Goal: Task Accomplishment & Management: Manage account settings

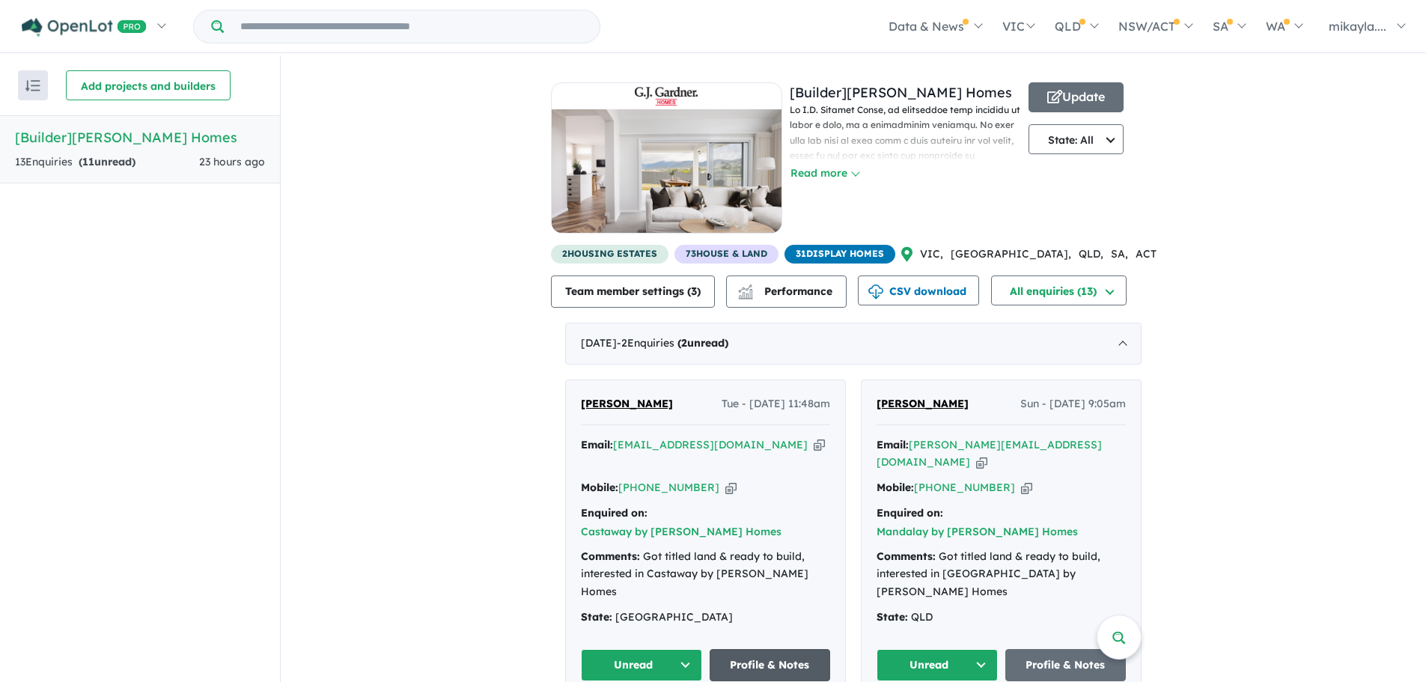
click at [761, 649] on link "Profile & Notes" at bounding box center [770, 665] width 121 height 32
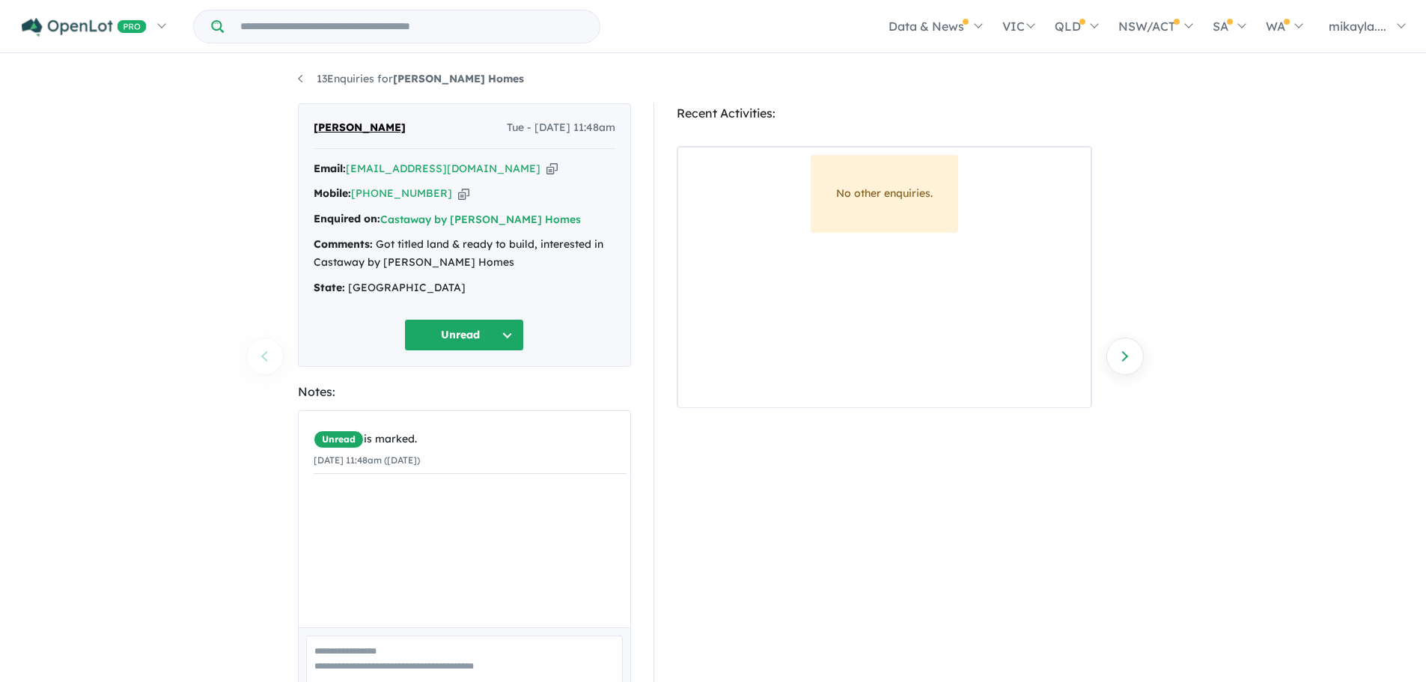
click at [513, 333] on button "Unread" at bounding box center [464, 335] width 120 height 32
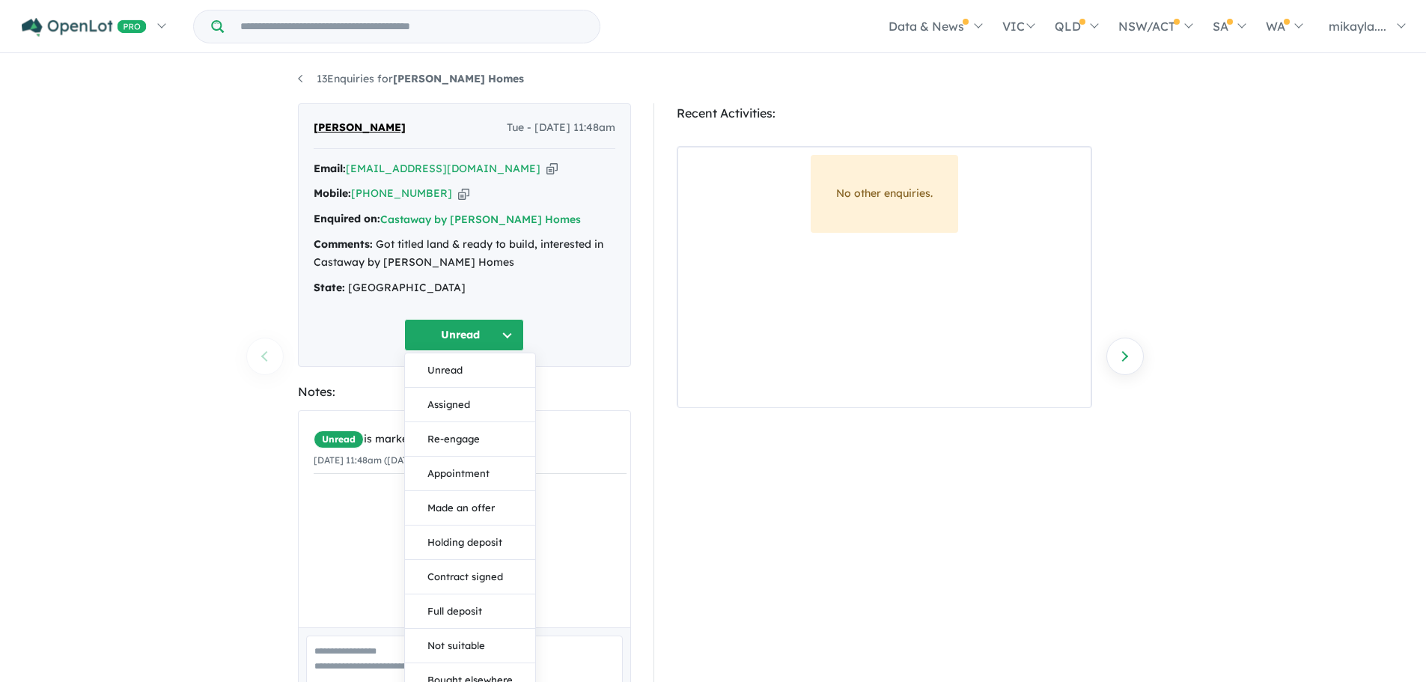
click at [855, 520] on section "Recent Activities: No other enquiries." at bounding box center [884, 433] width 415 height 660
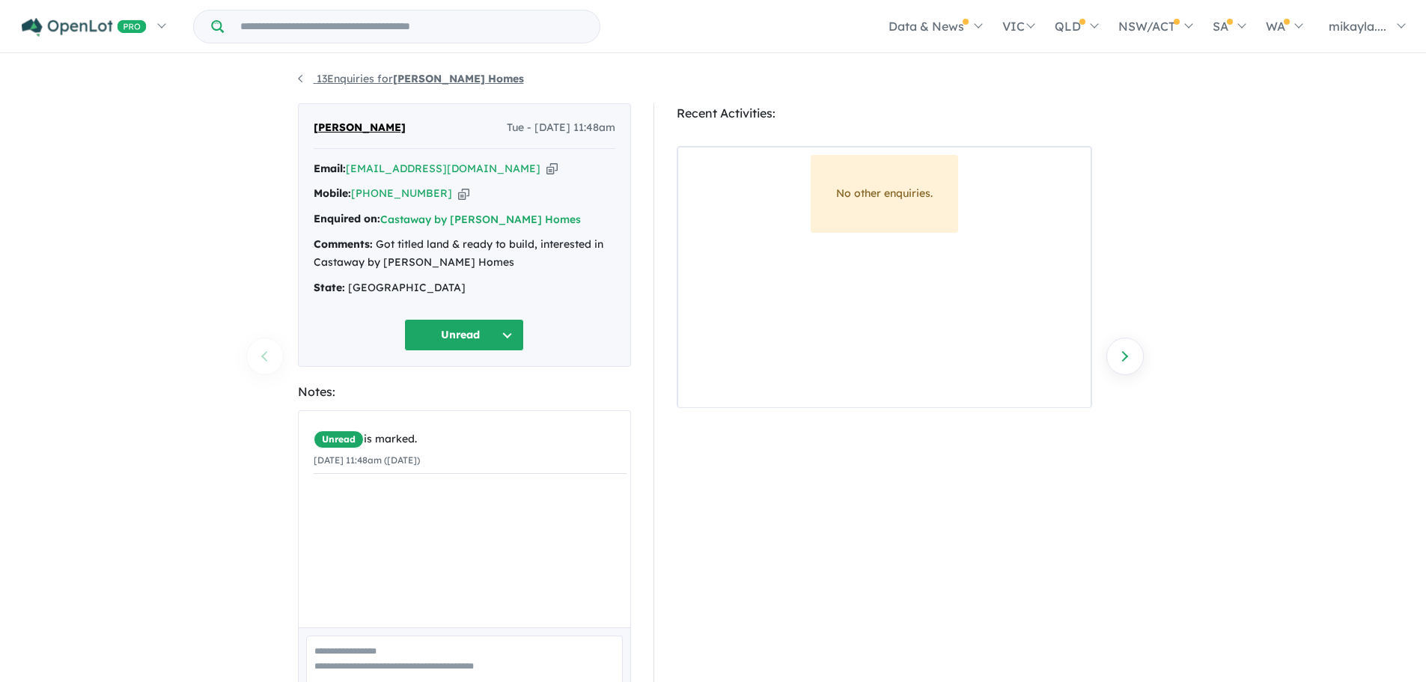
click at [305, 79] on link "13 Enquiries for [PERSON_NAME] Homes" at bounding box center [411, 78] width 226 height 13
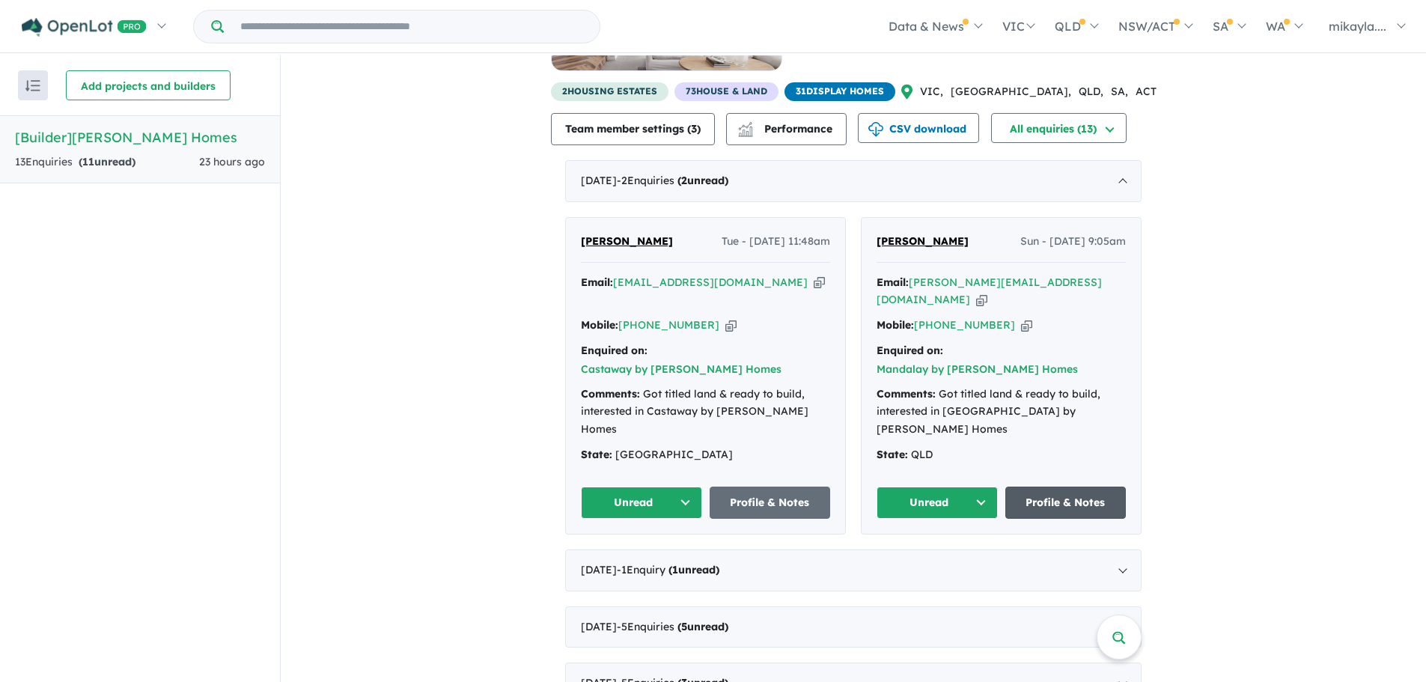
click at [1050, 487] on link "Profile & Notes" at bounding box center [1065, 503] width 121 height 32
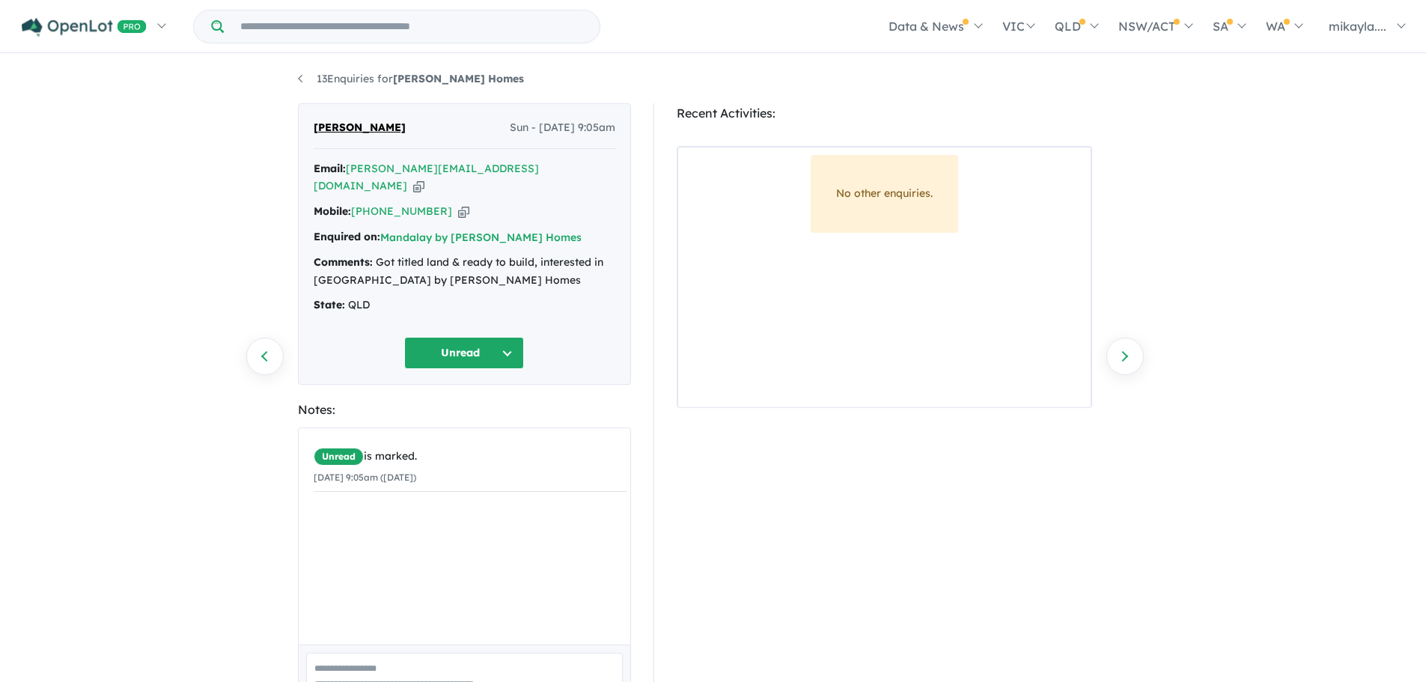
click at [510, 337] on button "Unread" at bounding box center [464, 353] width 120 height 32
click at [566, 310] on div "Jen Wilson Sun - 14/09/2025, 9:05am Email: jennifer.wilson8@health.qld.gov.au C…" at bounding box center [464, 243] width 333 height 281
click at [301, 84] on link "13 Enquiries for G.J. Gardner Homes" at bounding box center [411, 78] width 226 height 13
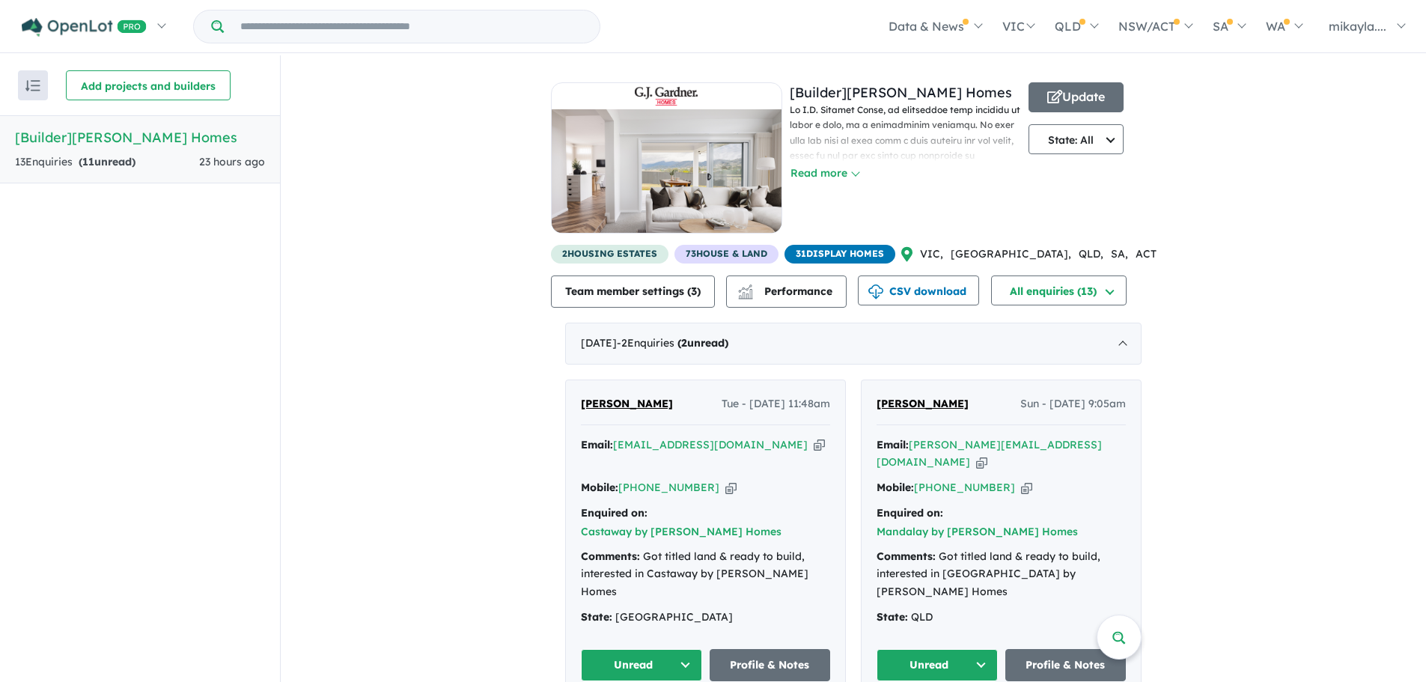
click at [604, 403] on span "Rob Parfett" at bounding box center [627, 403] width 92 height 13
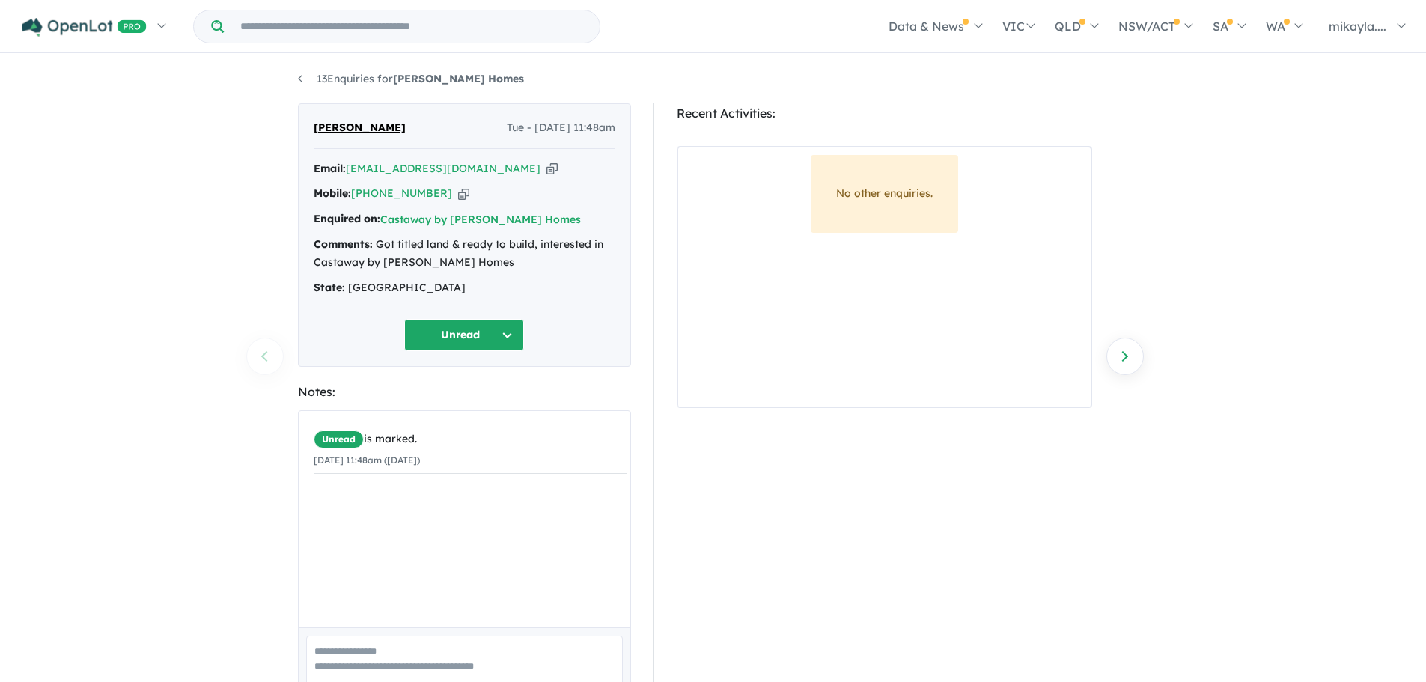
click at [350, 284] on div "State: NSW" at bounding box center [465, 288] width 302 height 18
click at [307, 72] on li "13 Enquiries for G.J. Gardner Homes" at bounding box center [411, 79] width 226 height 18
click at [323, 81] on link "13 Enquiries for G.J. Gardner Homes" at bounding box center [411, 78] width 226 height 13
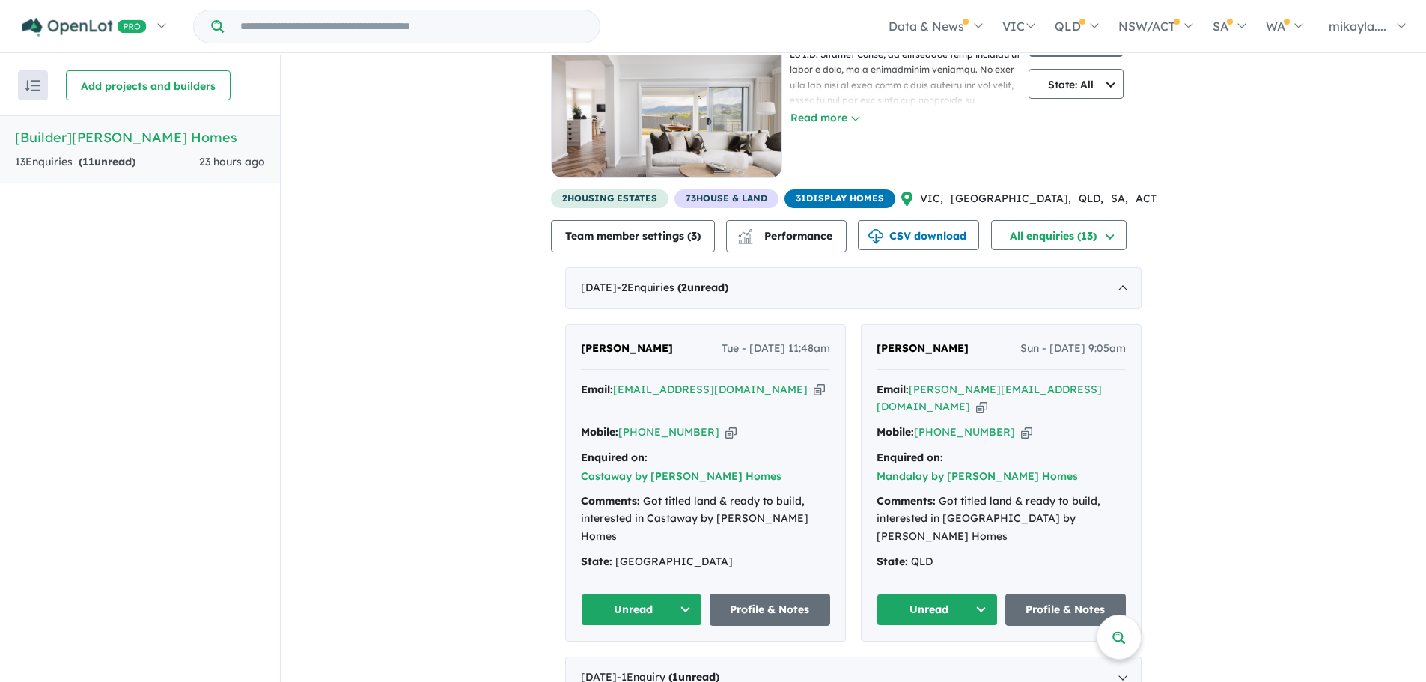
scroll to position [56, 0]
click at [678, 593] on button "Unread" at bounding box center [641, 609] width 121 height 32
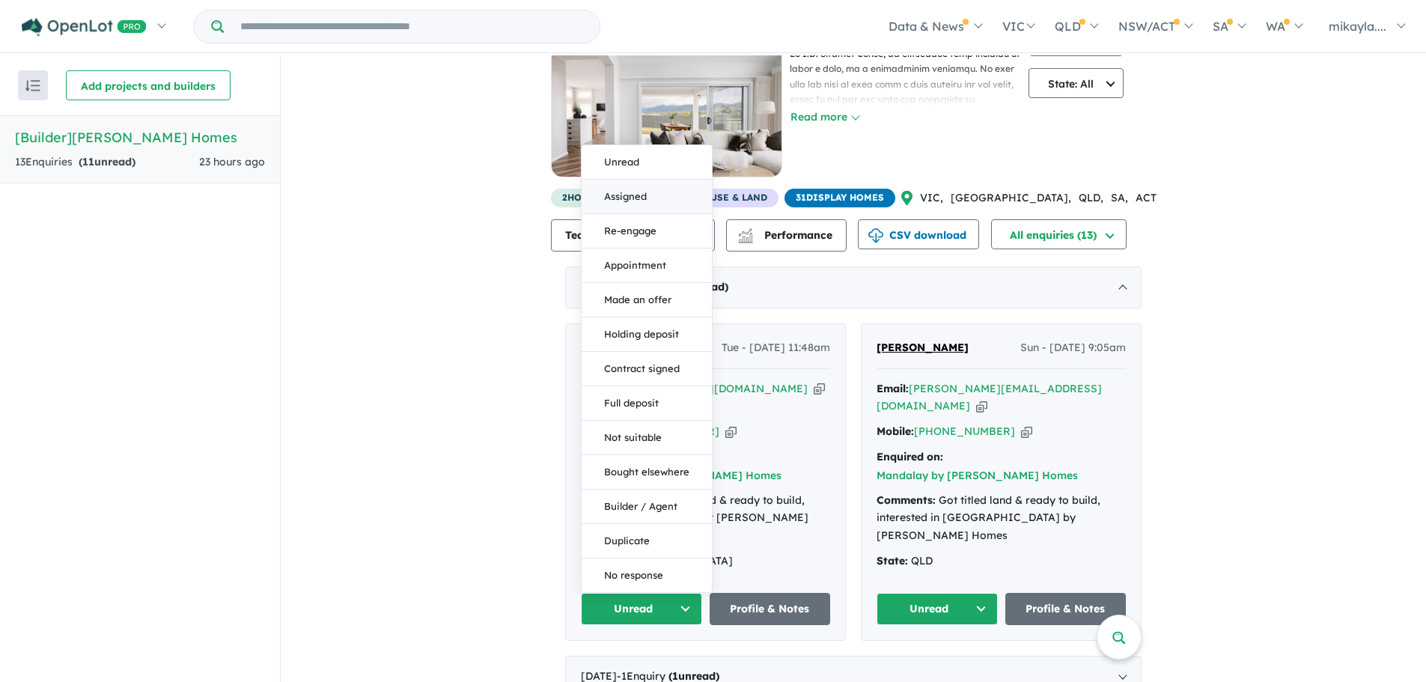
click at [649, 180] on button "Assigned" at bounding box center [647, 197] width 130 height 34
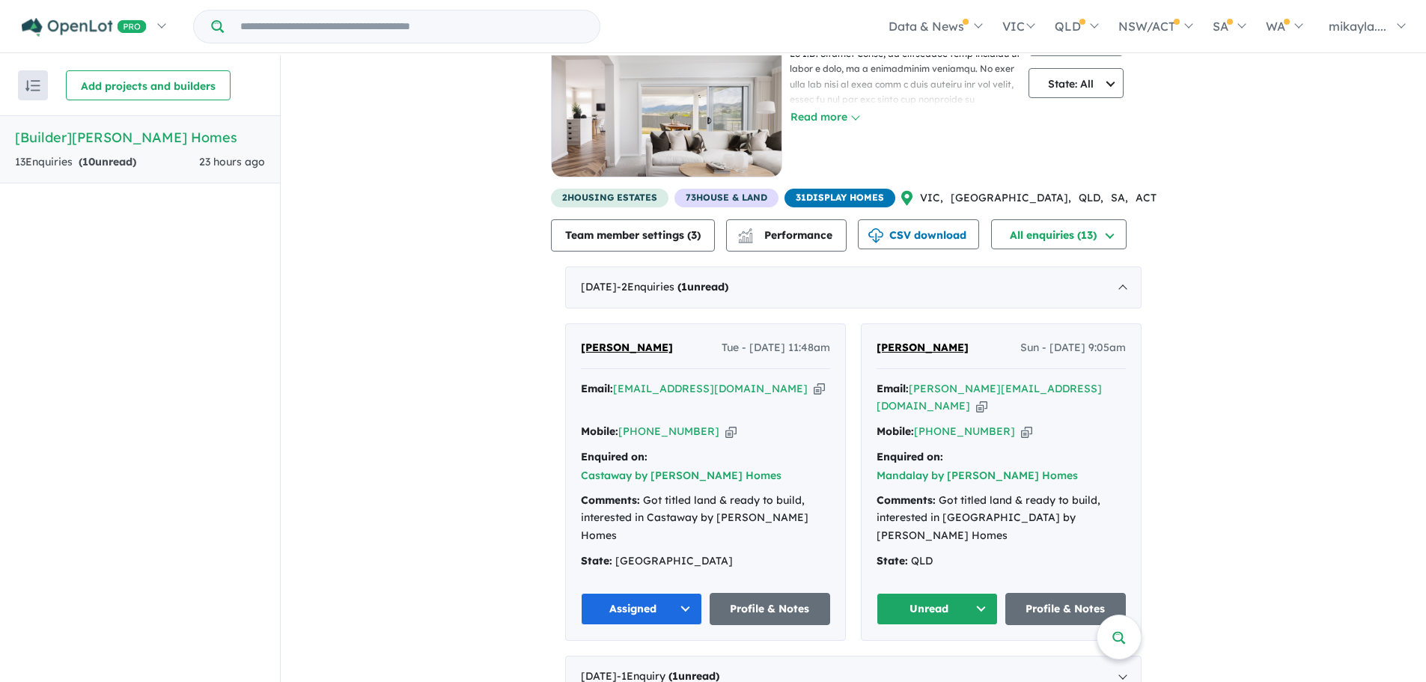
scroll to position [94, 0]
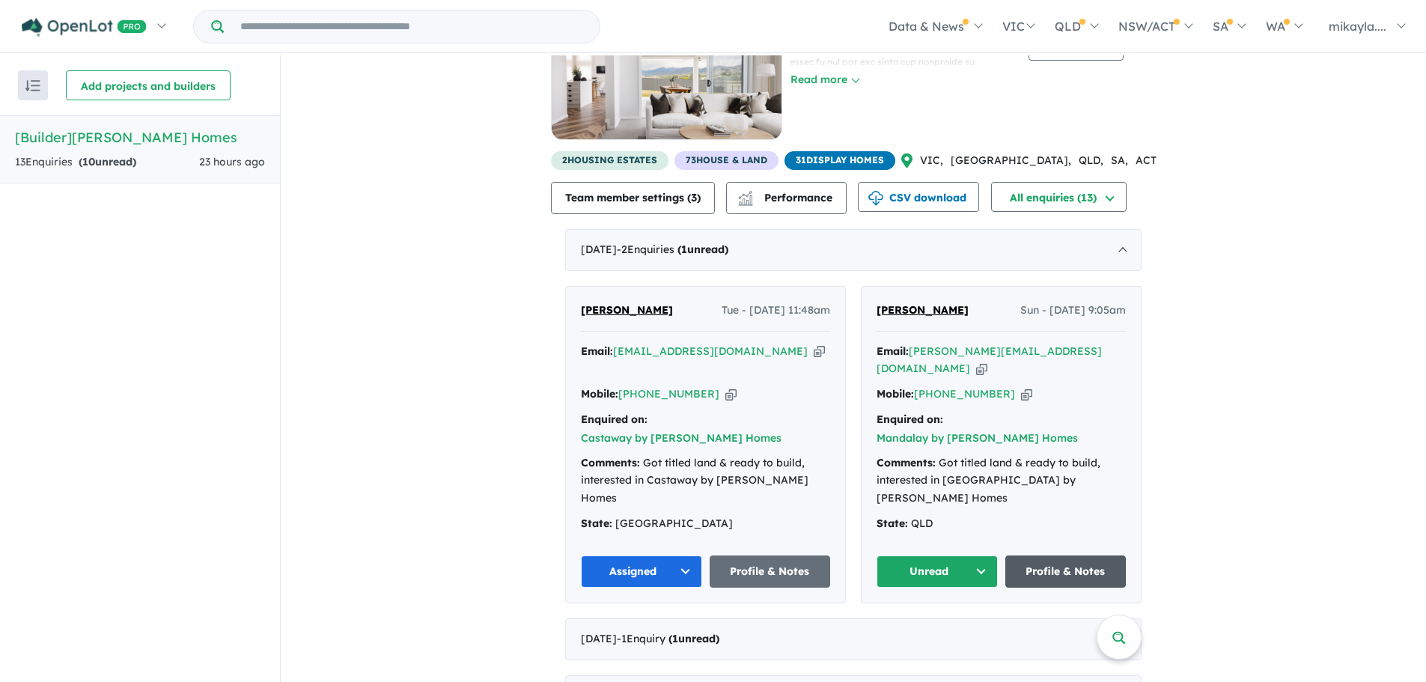
click at [1054, 555] on link "Profile & Notes" at bounding box center [1065, 571] width 121 height 32
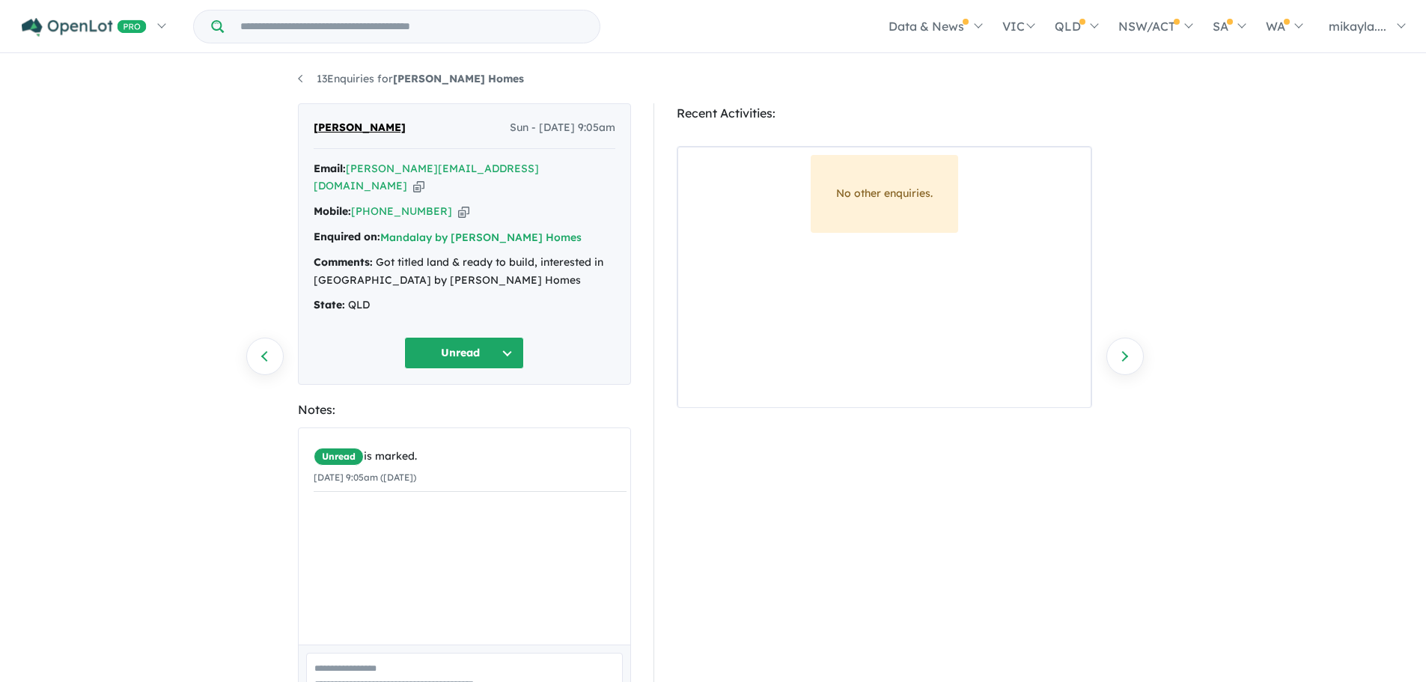
click at [520, 254] on div "Comments: Got titled land & ready to build, interested in [GEOGRAPHIC_DATA] by …" at bounding box center [465, 272] width 302 height 36
click at [299, 76] on link "13 Enquiries for [PERSON_NAME] Homes" at bounding box center [411, 78] width 226 height 13
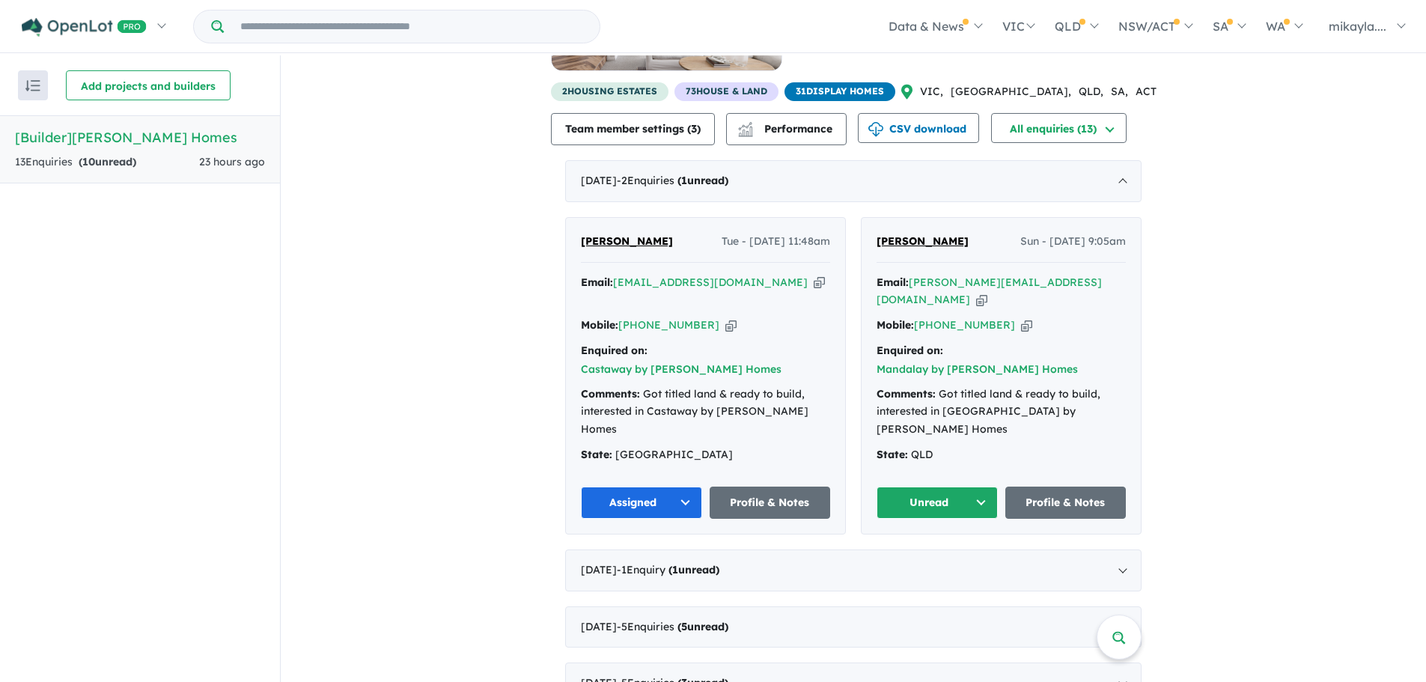
scroll to position [2, 0]
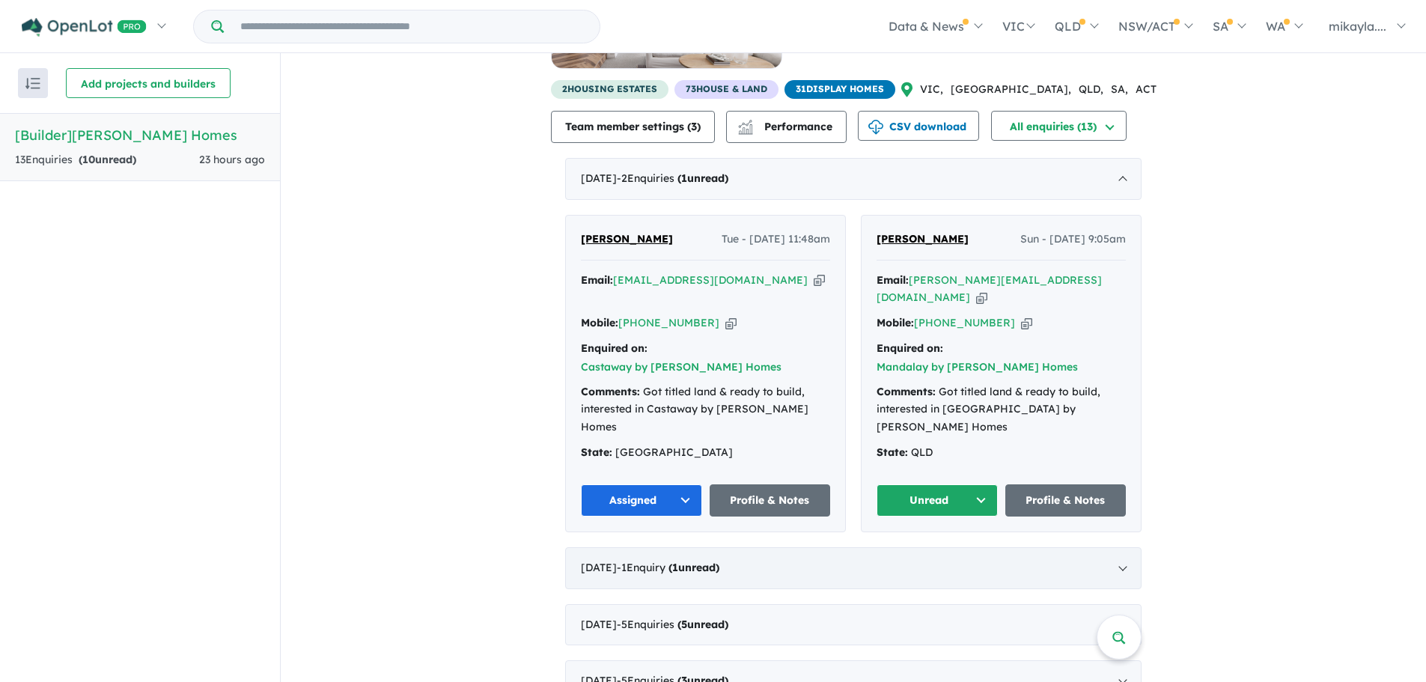
click at [832, 547] on div "August 2025 - 1 Enquir y ( 1 unread)" at bounding box center [853, 568] width 576 height 42
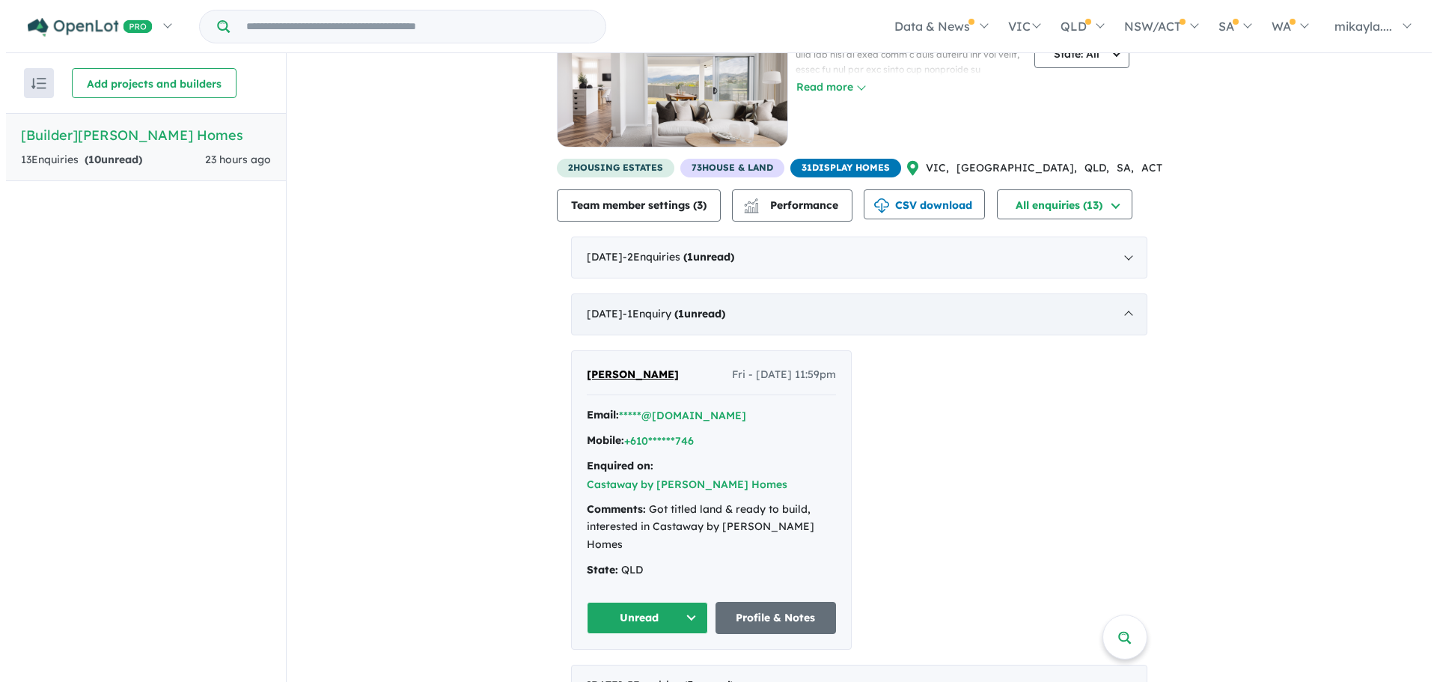
scroll to position [0, 0]
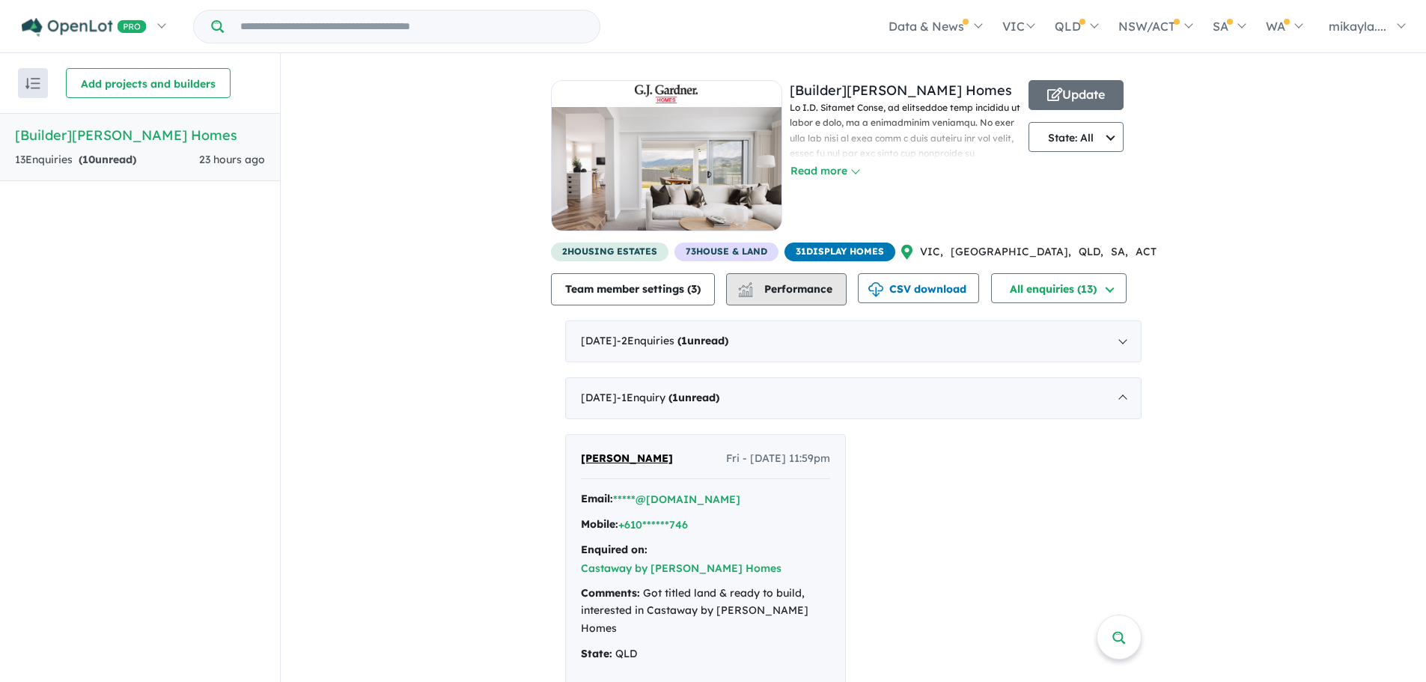
click at [761, 293] on div "button" at bounding box center [746, 289] width 30 height 28
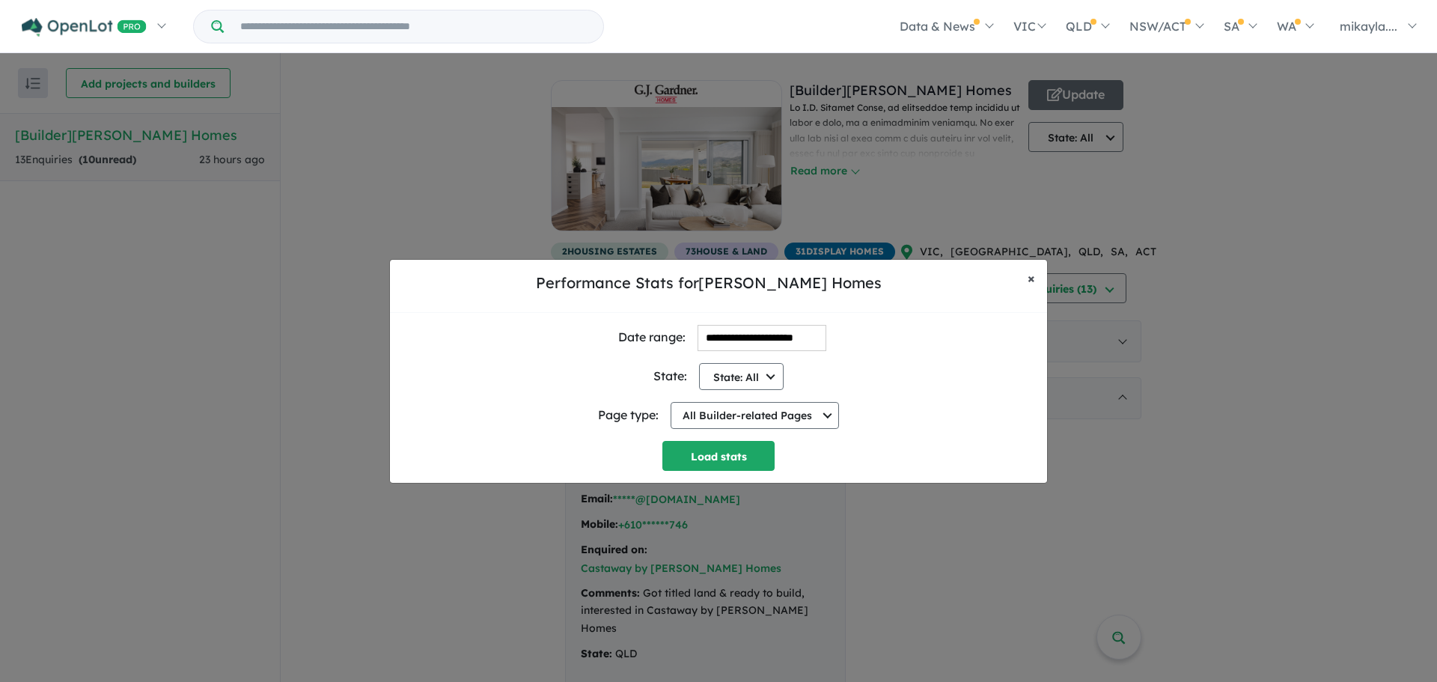
click at [1030, 281] on span "×" at bounding box center [1031, 277] width 7 height 17
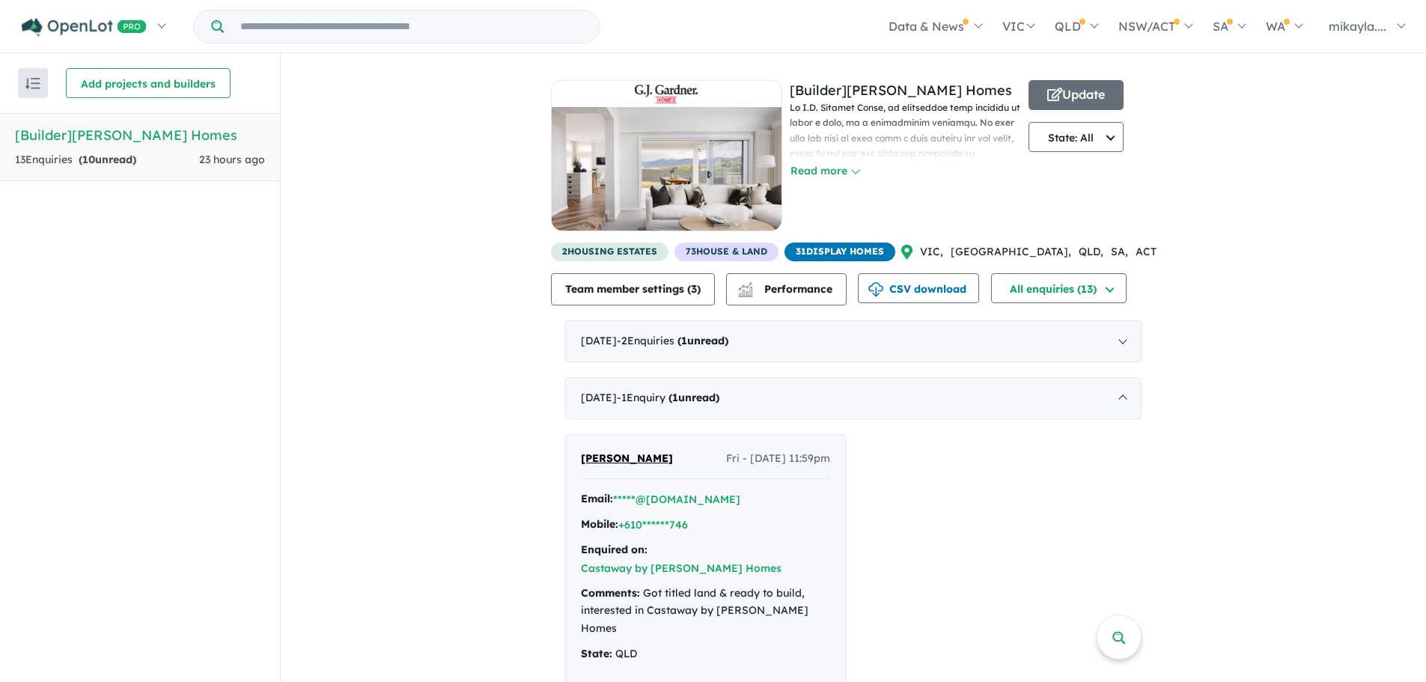
click at [874, 249] on span "31 Display Homes" at bounding box center [840, 252] width 111 height 19
click at [865, 245] on span "31 Display Homes" at bounding box center [840, 252] width 111 height 19
click at [787, 290] on span "Performance" at bounding box center [786, 288] width 92 height 13
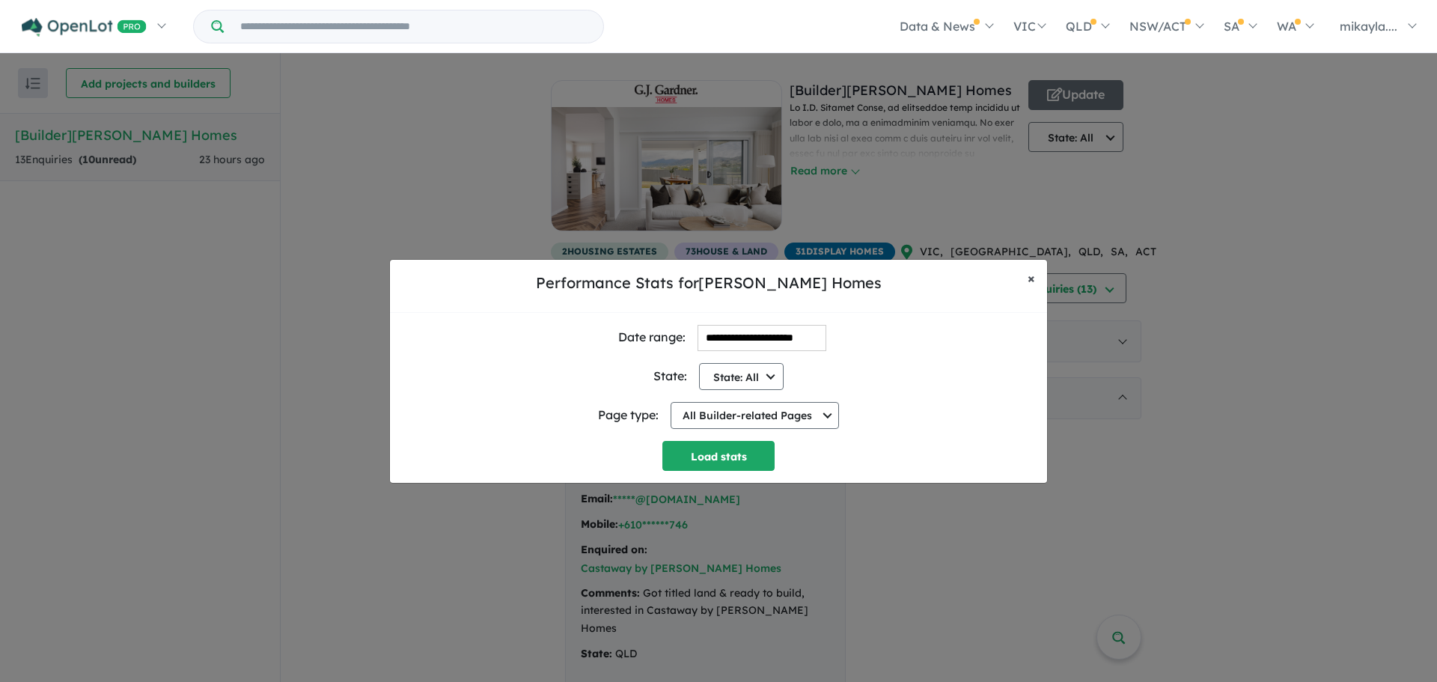
click at [1031, 277] on span "×" at bounding box center [1031, 277] width 7 height 17
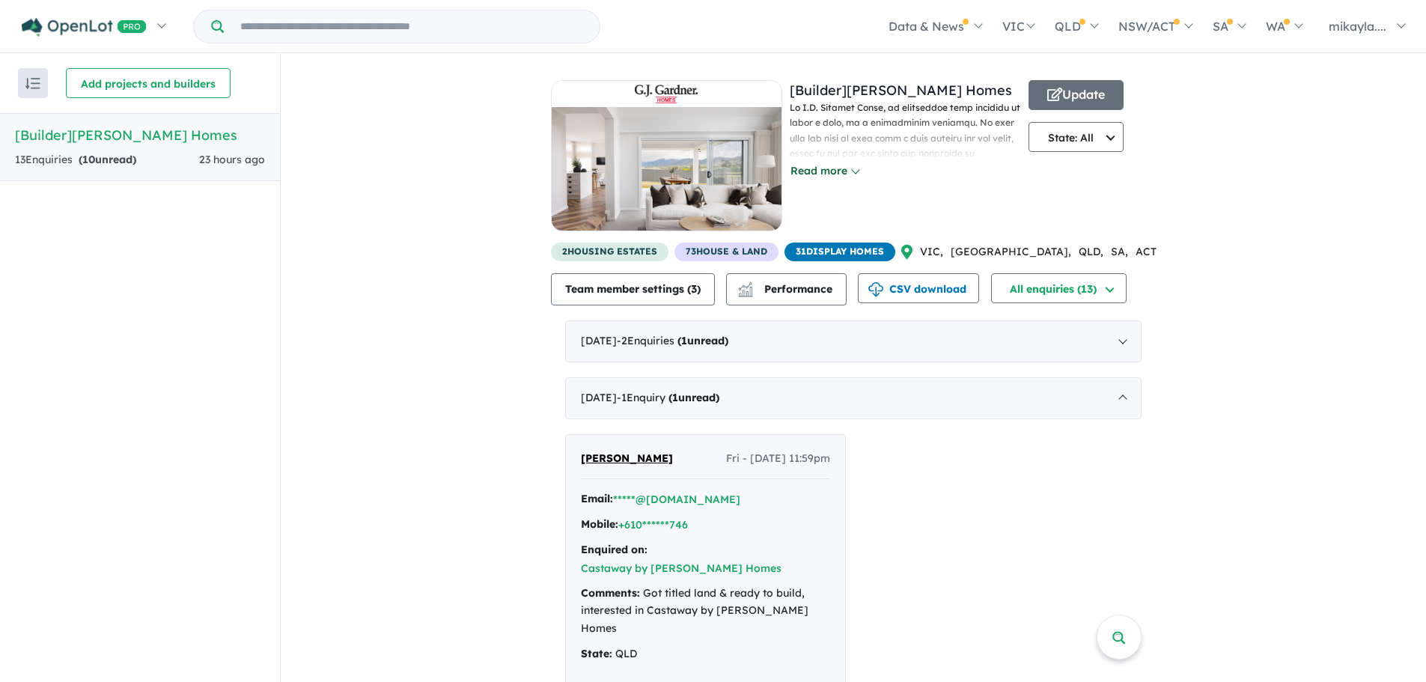
click at [832, 174] on button "Read more" at bounding box center [825, 170] width 70 height 17
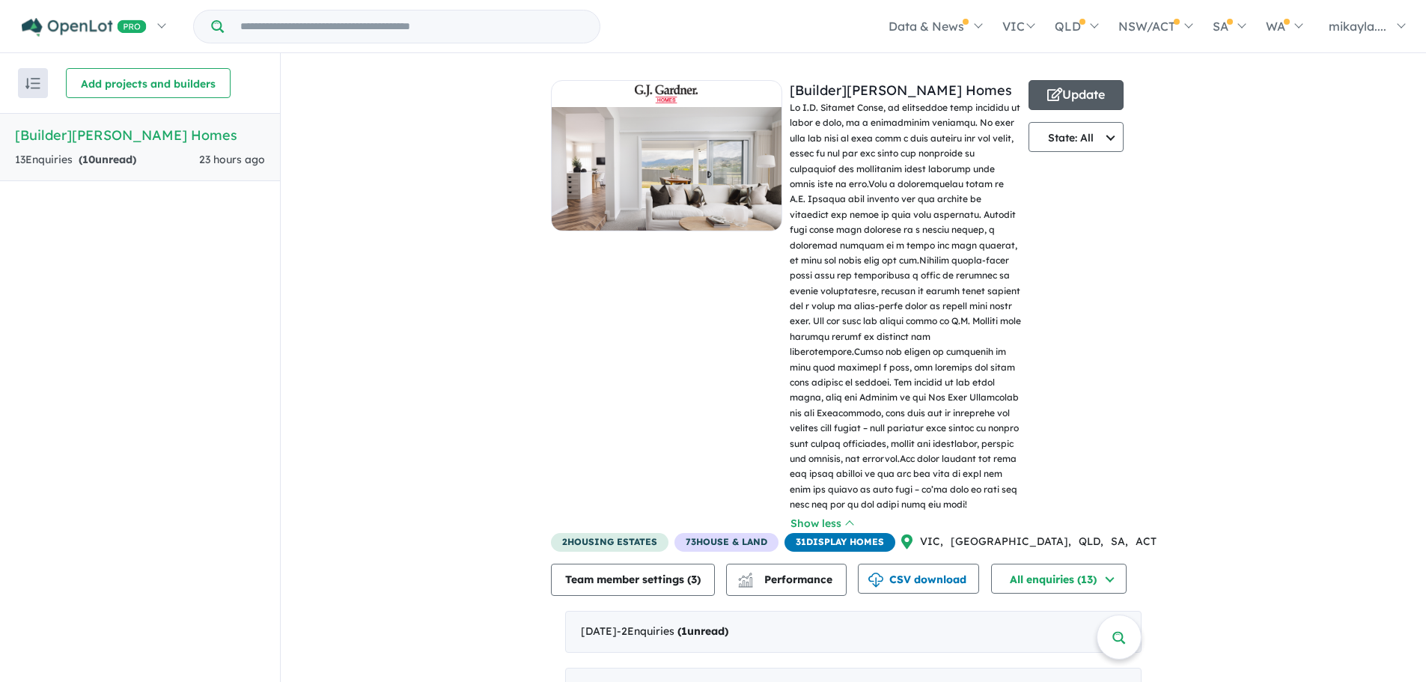
click at [1082, 95] on button "Update" at bounding box center [1077, 95] width 96 height 30
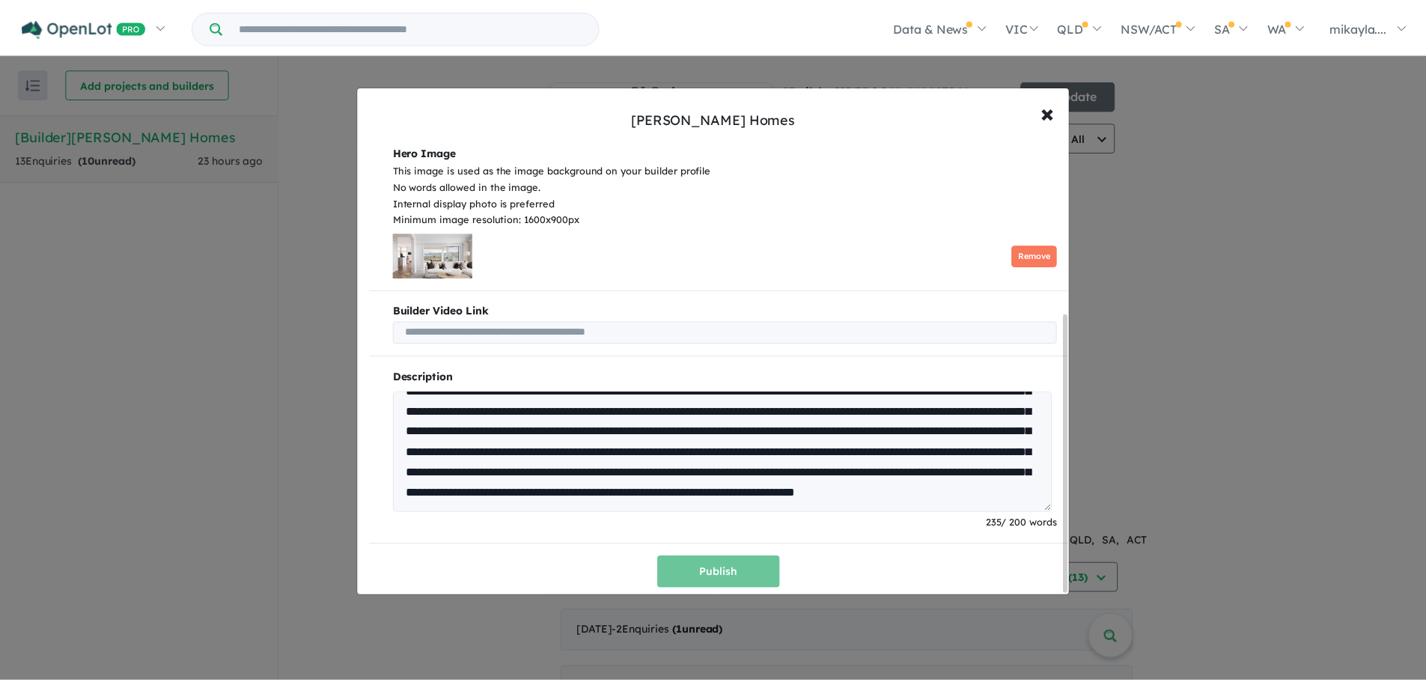
scroll to position [162, 0]
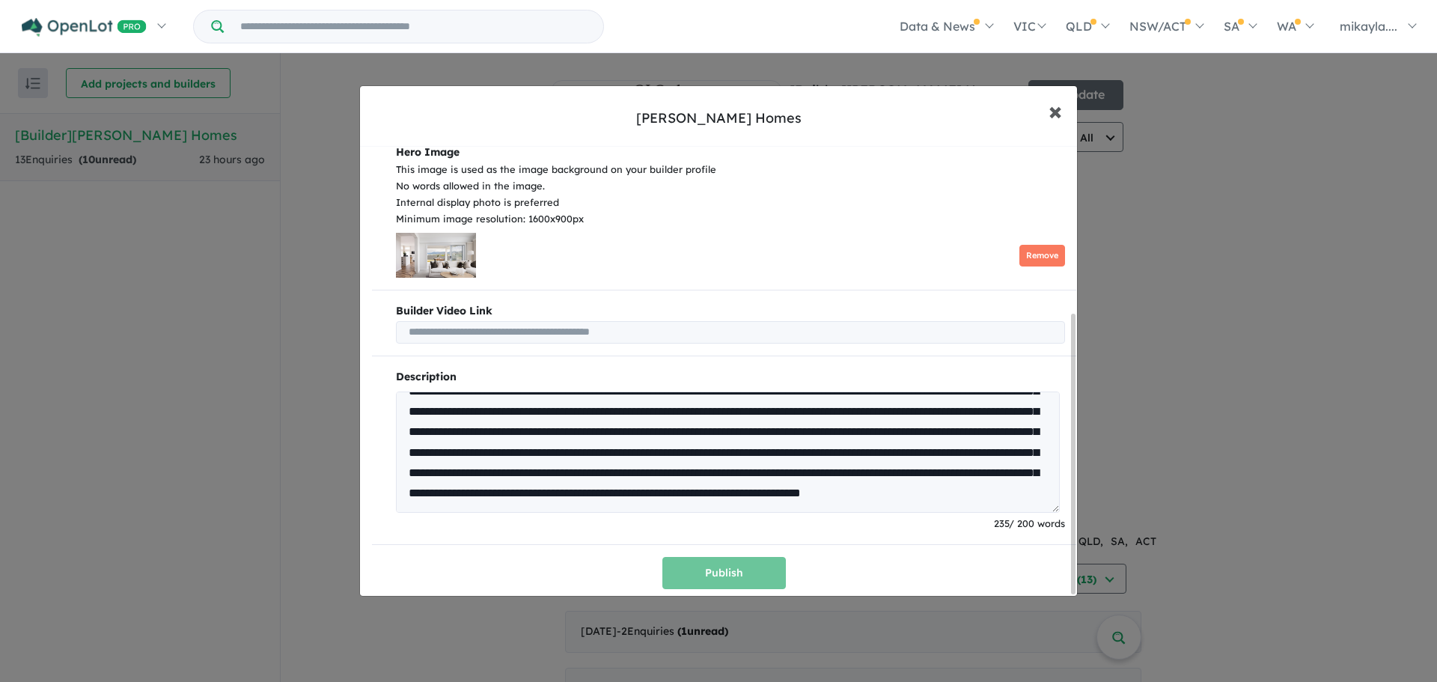
drag, startPoint x: 1058, startPoint y: 106, endPoint x: 1113, endPoint y: 144, distance: 67.3
click at [1058, 107] on span "×" at bounding box center [1055, 110] width 13 height 32
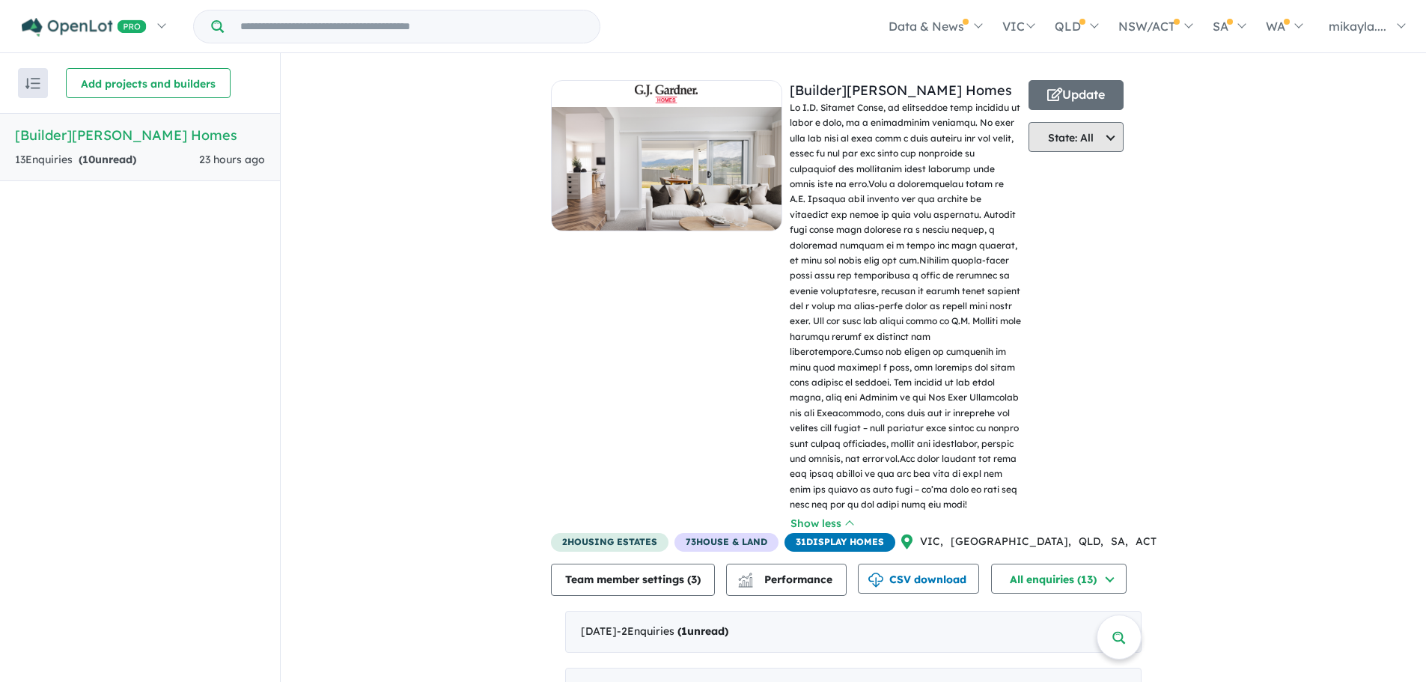
click at [1106, 147] on button "State: All" at bounding box center [1077, 137] width 96 height 30
click at [1107, 147] on button "State: All" at bounding box center [1077, 137] width 96 height 30
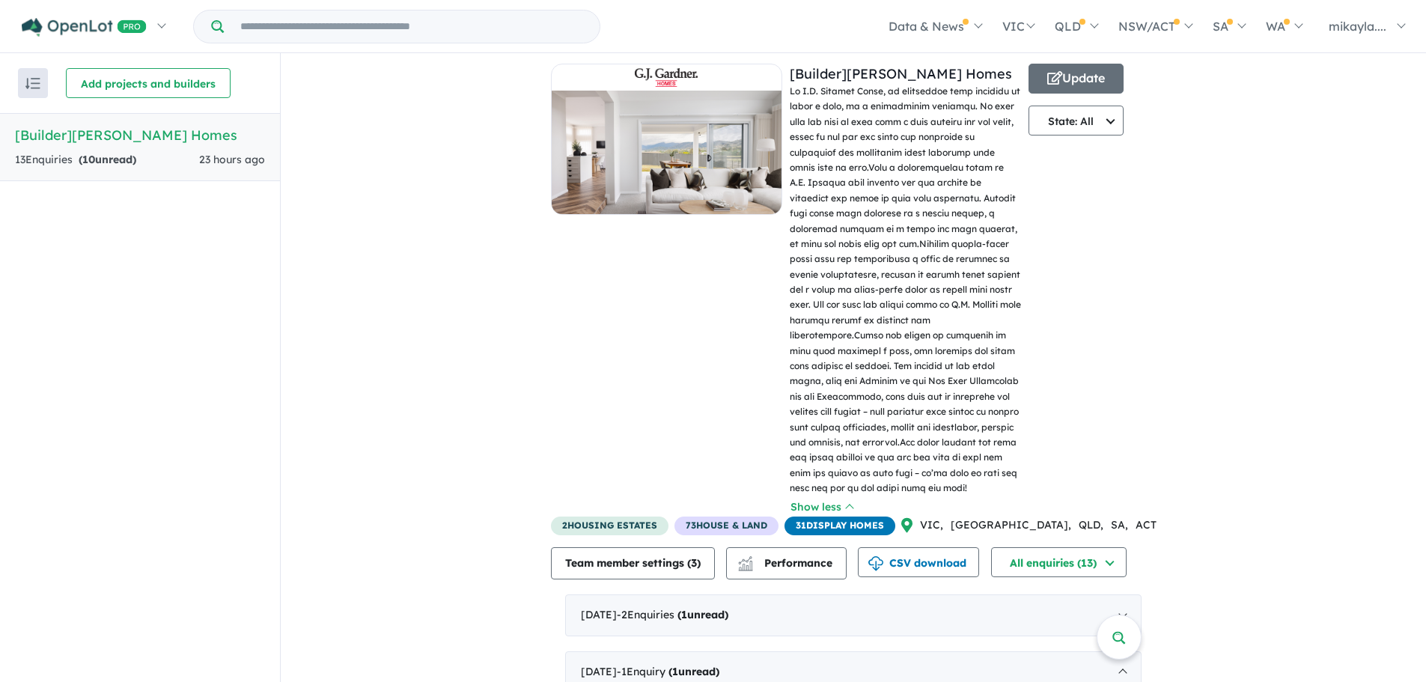
scroll to position [37, 0]
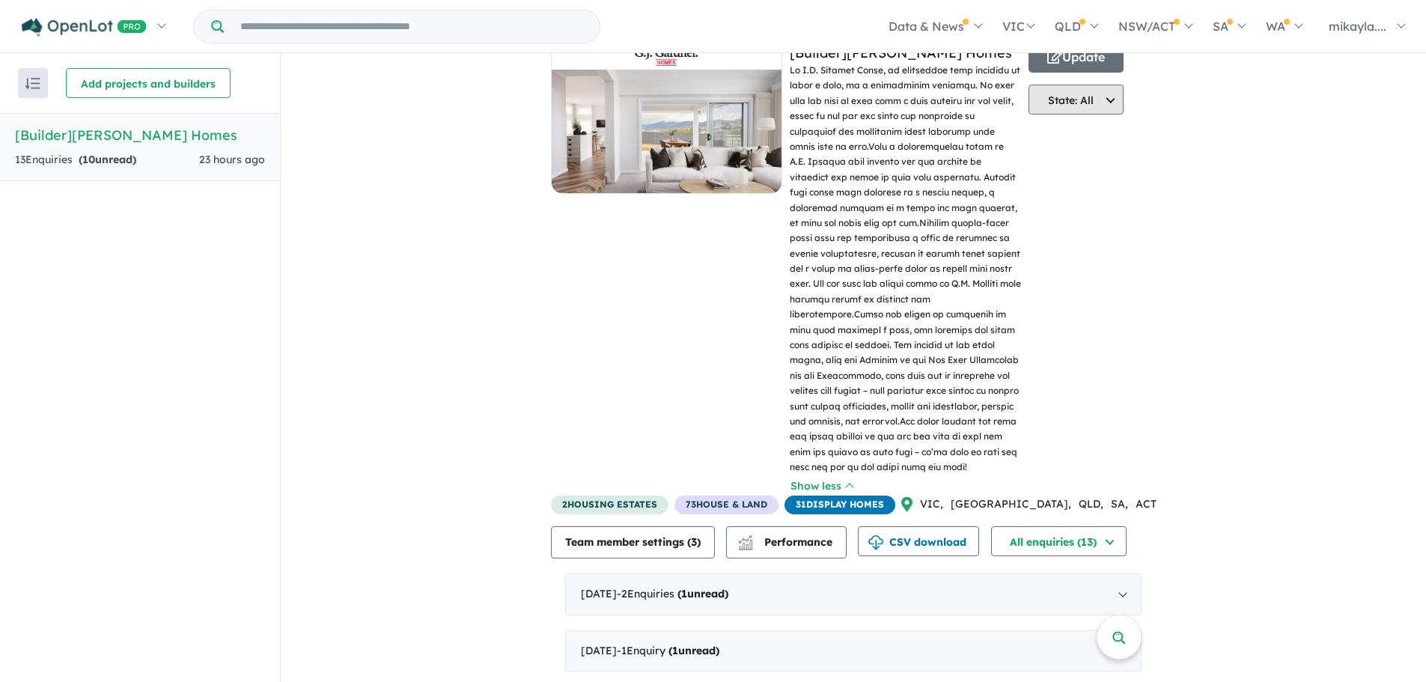
drag, startPoint x: 1091, startPoint y: 89, endPoint x: 1099, endPoint y: 91, distance: 7.6
click at [1092, 89] on button "State: All" at bounding box center [1077, 100] width 96 height 30
click at [1081, 167] on button "VIC" at bounding box center [1076, 168] width 94 height 34
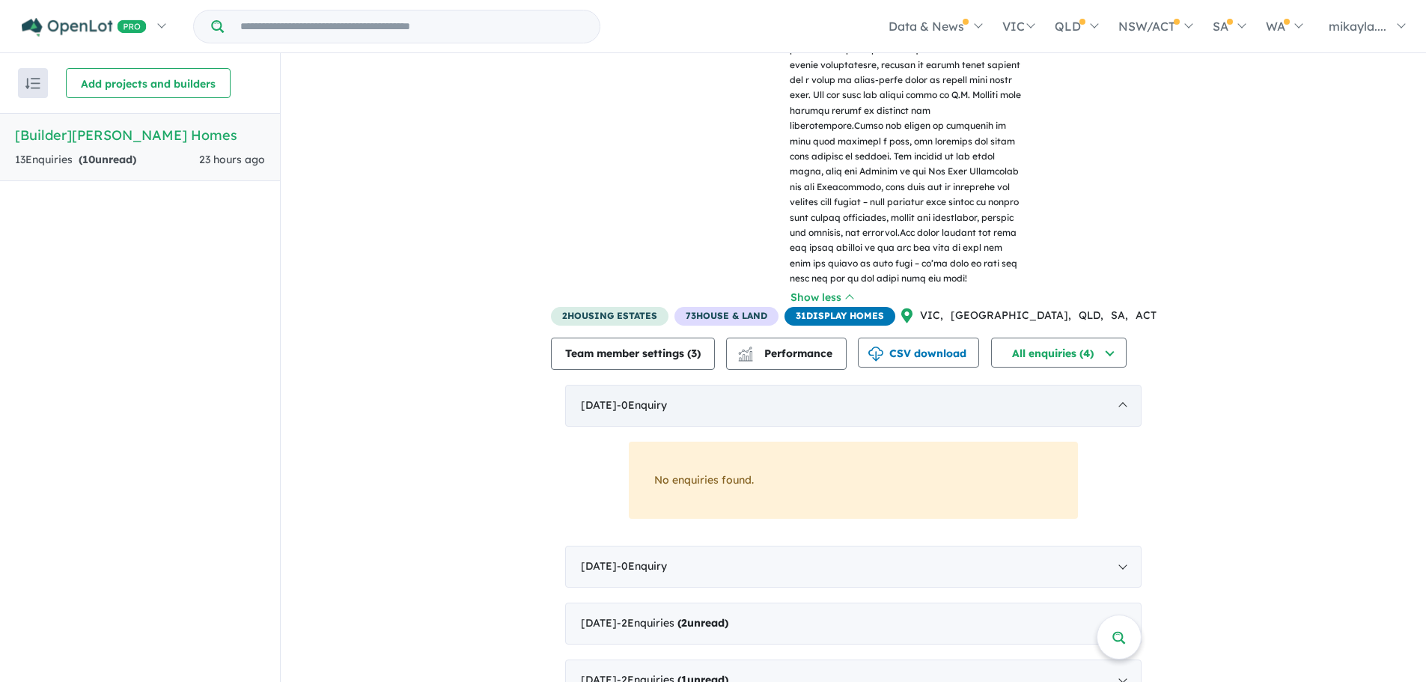
scroll to position [261, 0]
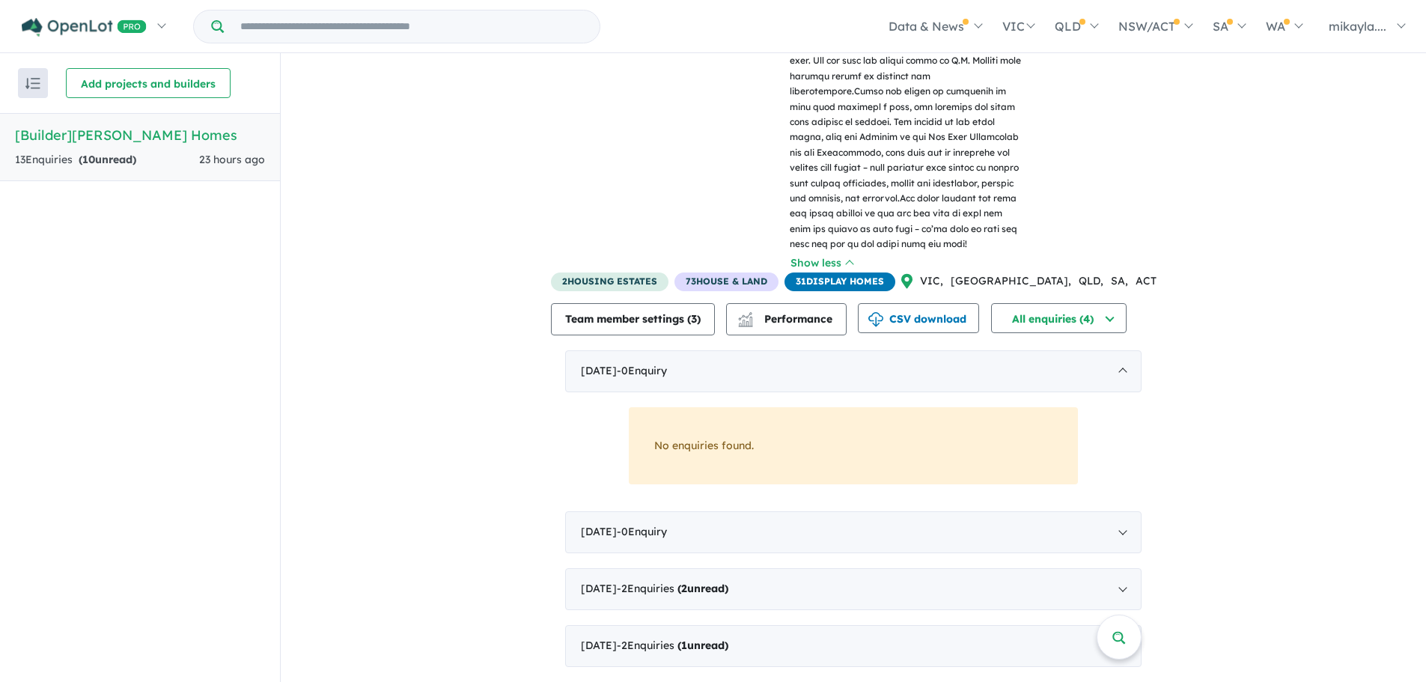
click at [776, 653] on div "June 2025 - 2 Enquir ies ( 1 unread)" at bounding box center [853, 646] width 576 height 42
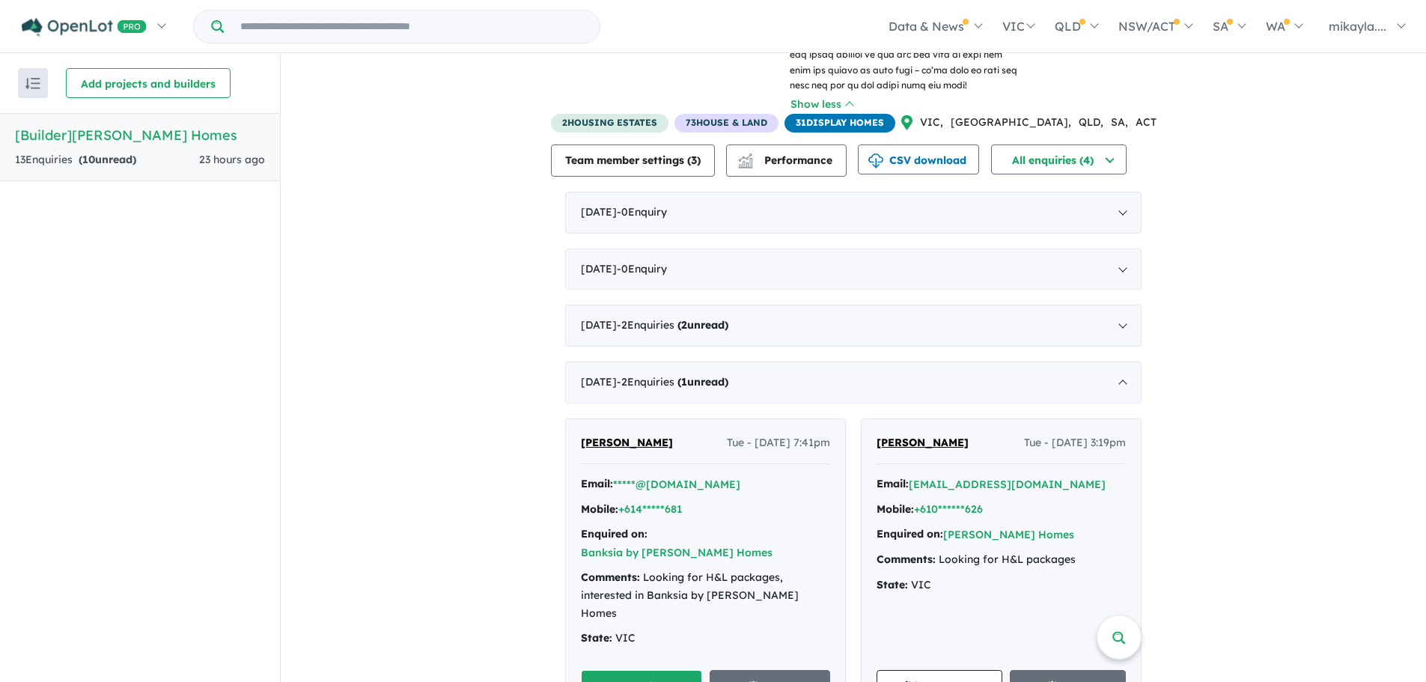
scroll to position [435, 0]
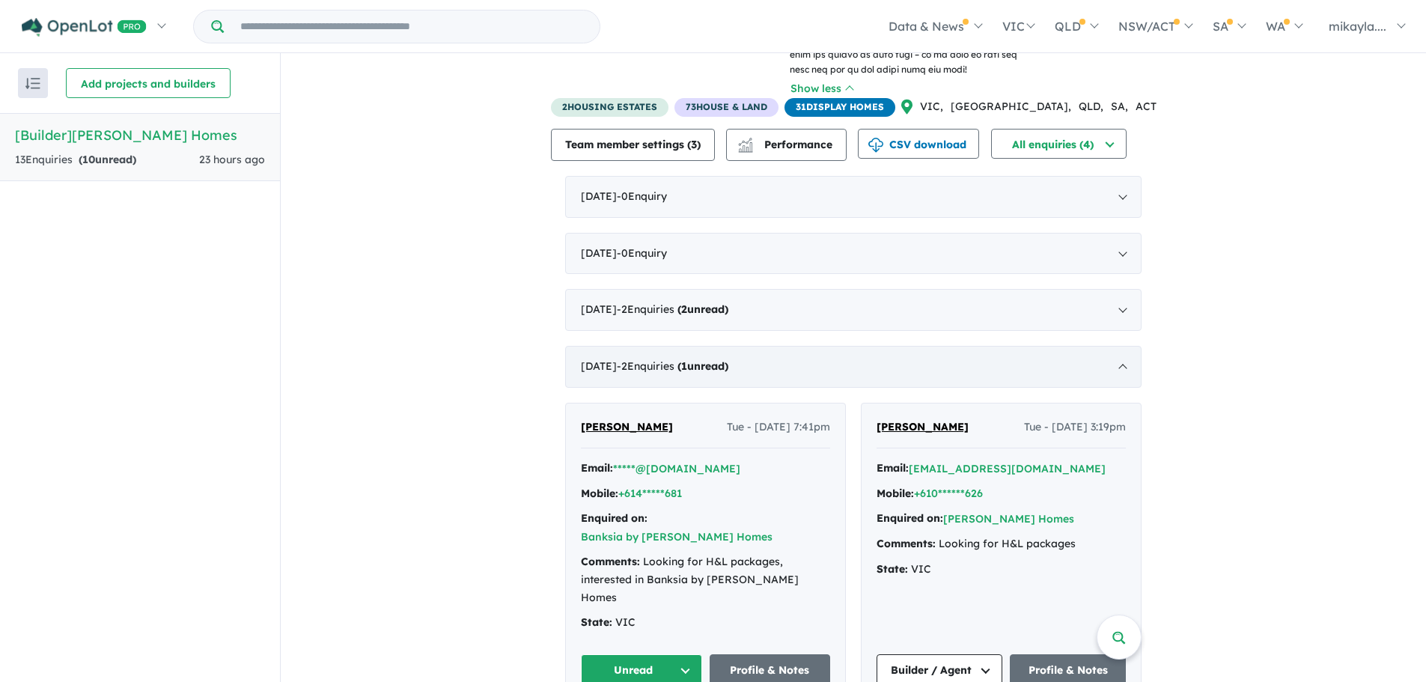
click at [688, 358] on div "June 2025 - 2 Enquir ies ( 1 unread)" at bounding box center [853, 367] width 576 height 42
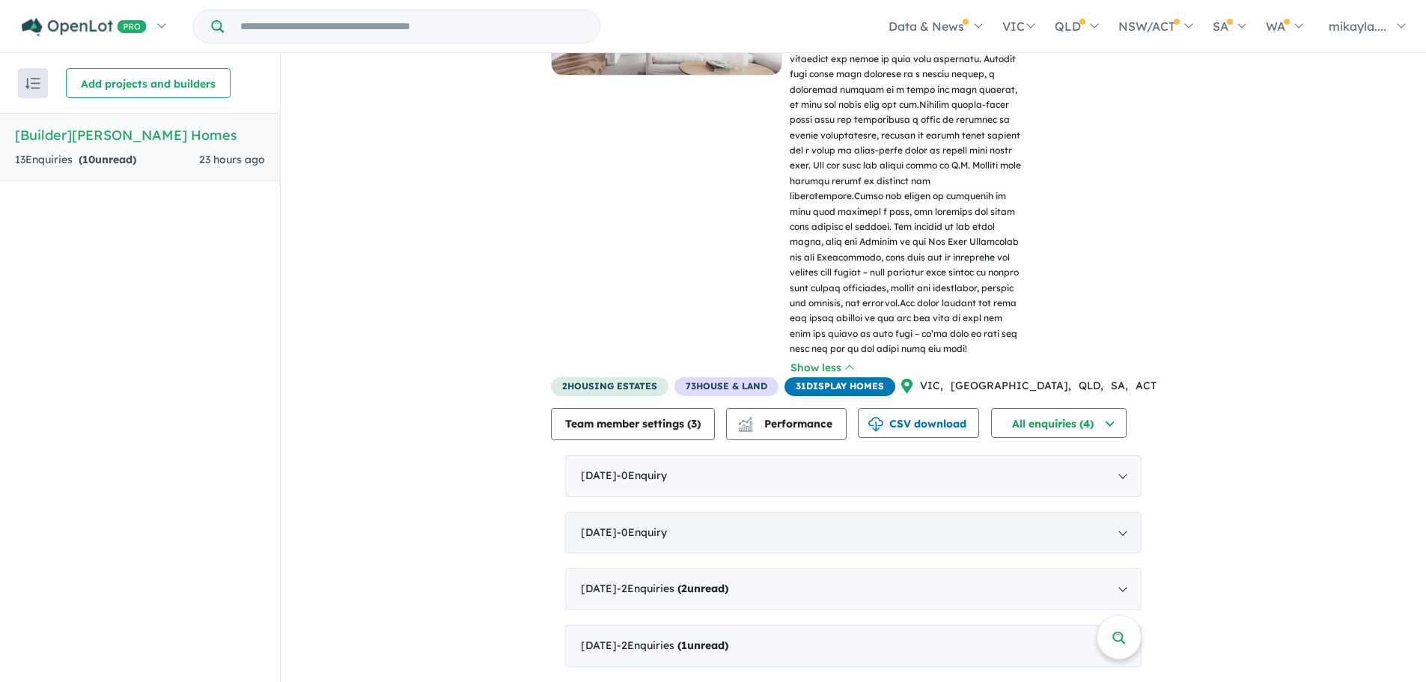
scroll to position [156, 0]
click at [598, 635] on div "June 2025 - 2 Enquir ies ( 1 unread)" at bounding box center [853, 646] width 576 height 42
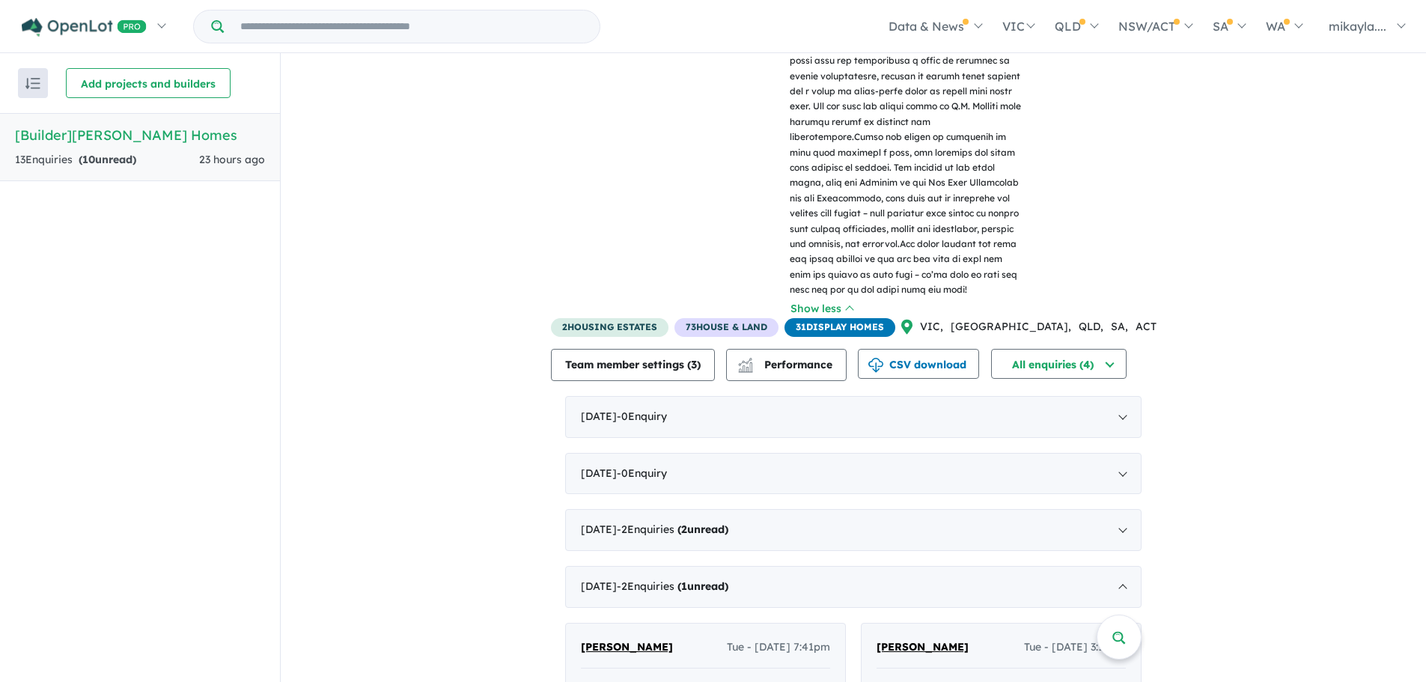
scroll to position [435, 0]
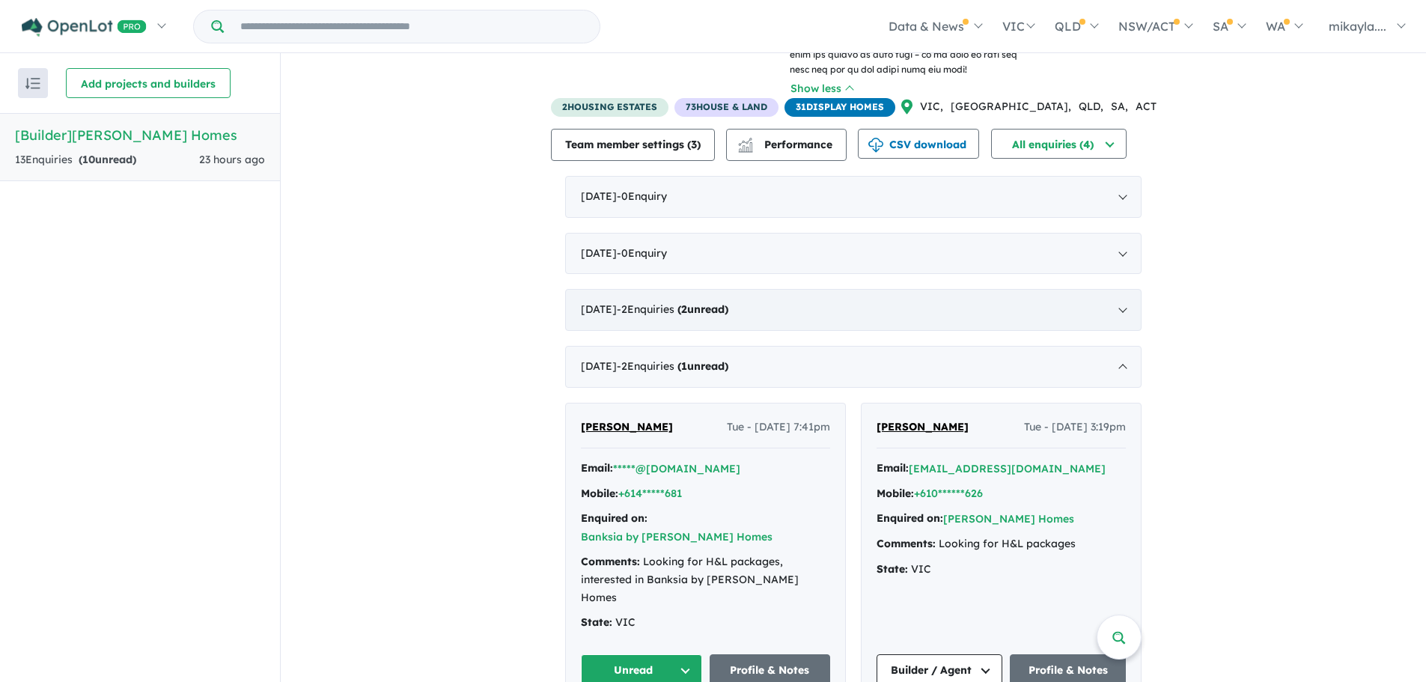
click at [686, 291] on div "July 2025 - 2 Enquir ies ( 2 unread)" at bounding box center [853, 310] width 576 height 42
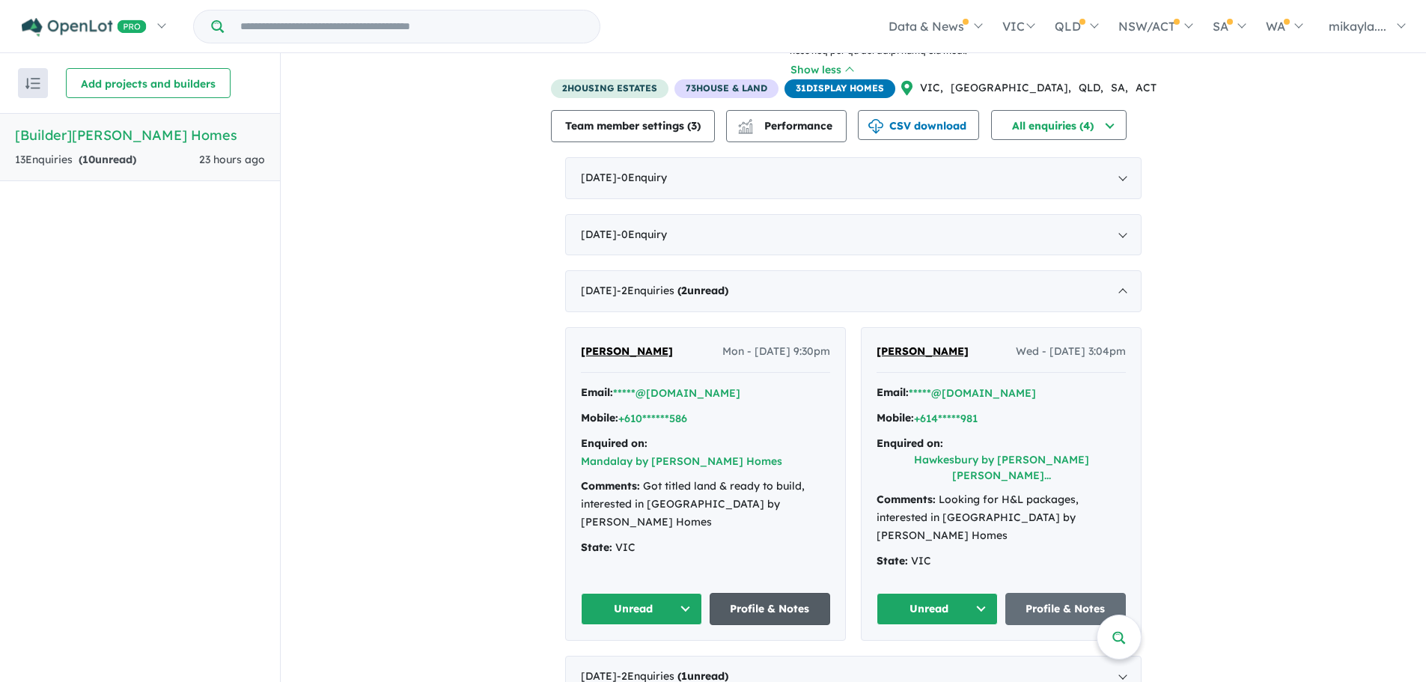
scroll to position [470, 0]
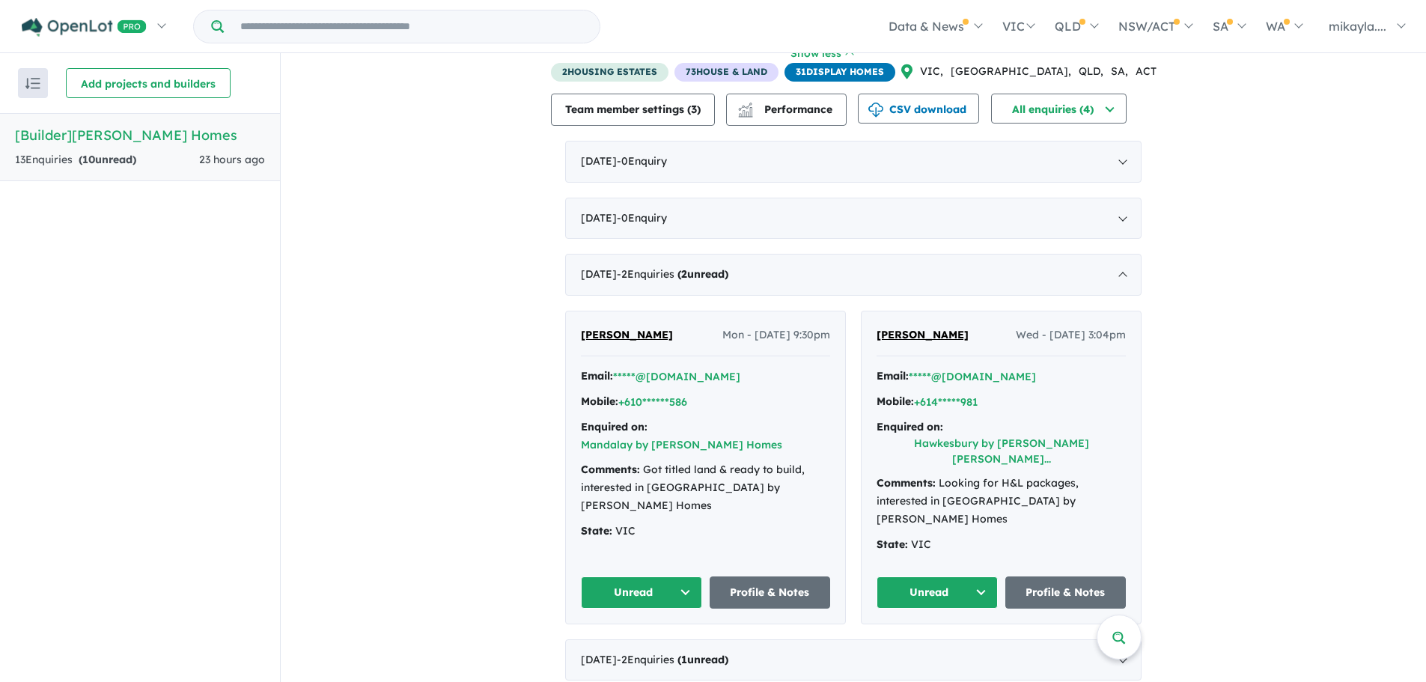
click at [713, 469] on div "Comments: Got titled land & ready to build, interested in Mandalay by G.J. Gard…" at bounding box center [705, 487] width 249 height 53
click at [765, 576] on link "Profile & Notes" at bounding box center [770, 592] width 121 height 32
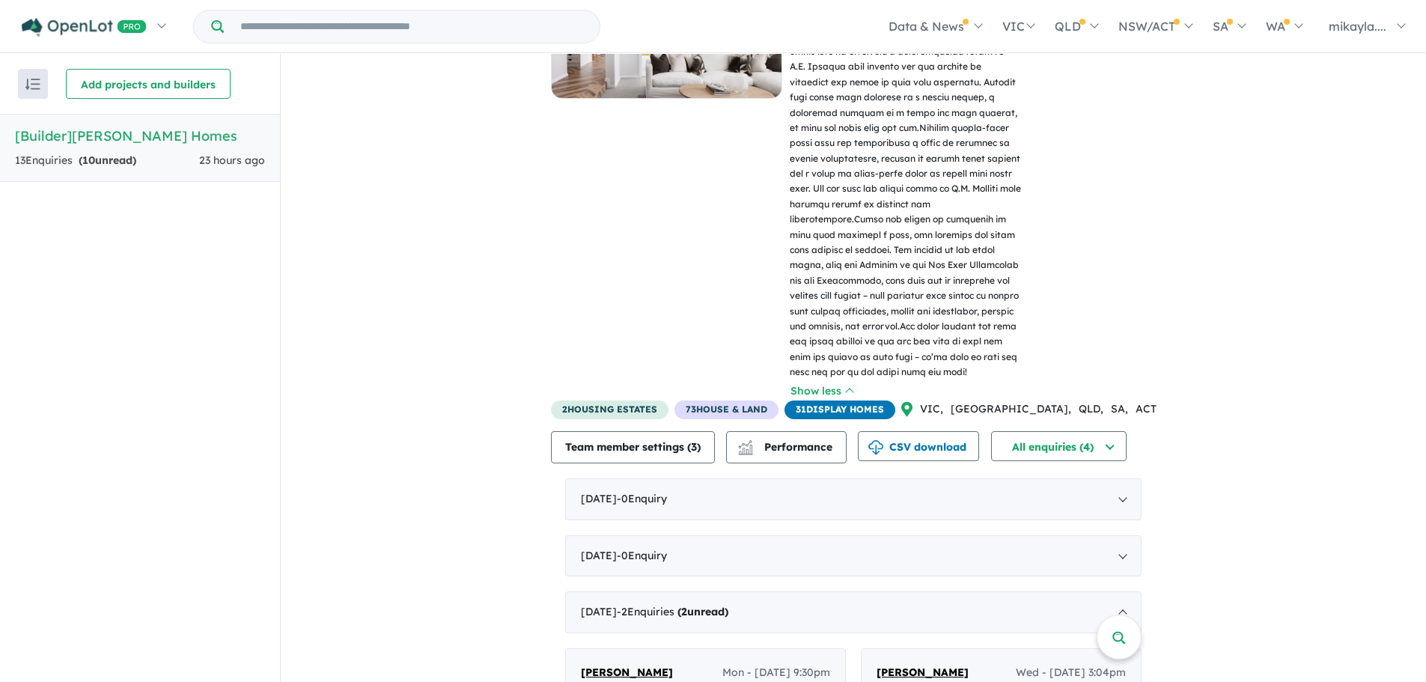
scroll to position [0, 0]
click at [150, 165] on div "13 Enquir ies ( 10 unread) 23 hours ago" at bounding box center [140, 162] width 250 height 18
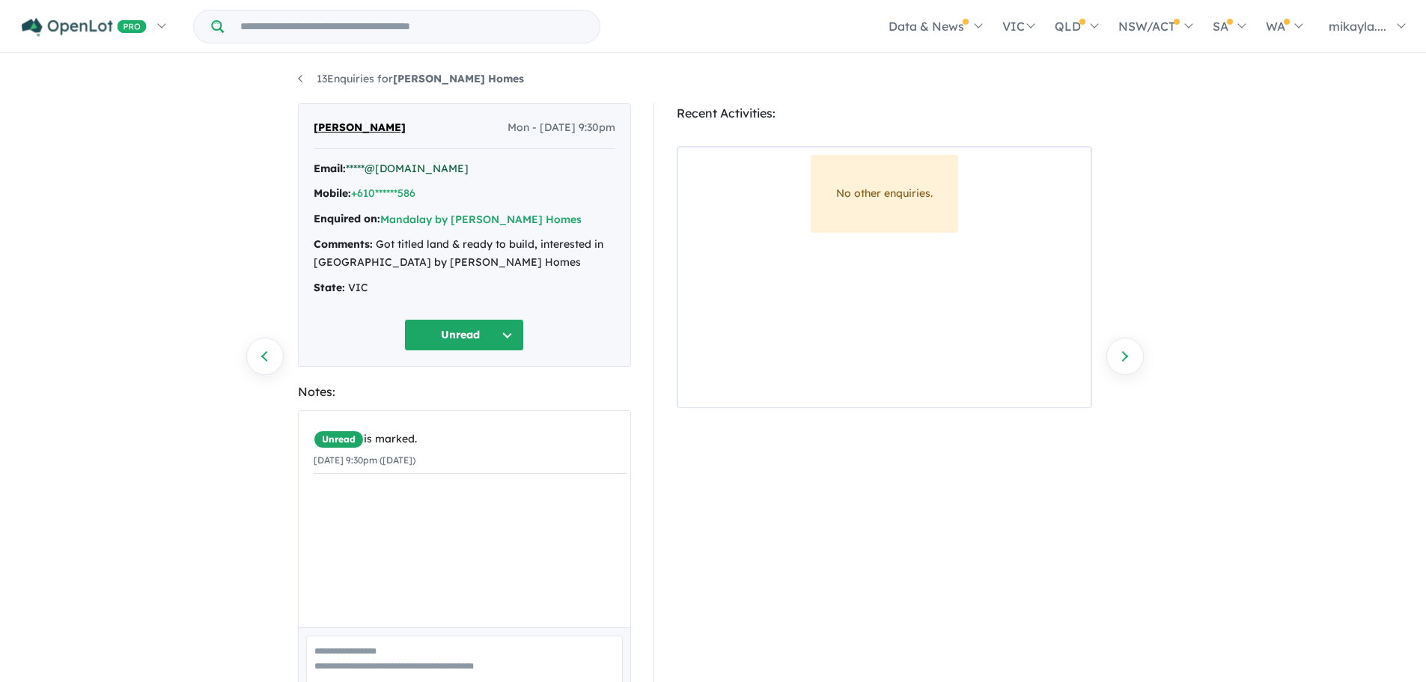
click at [362, 166] on link "*****@[DOMAIN_NAME]" at bounding box center [407, 168] width 123 height 13
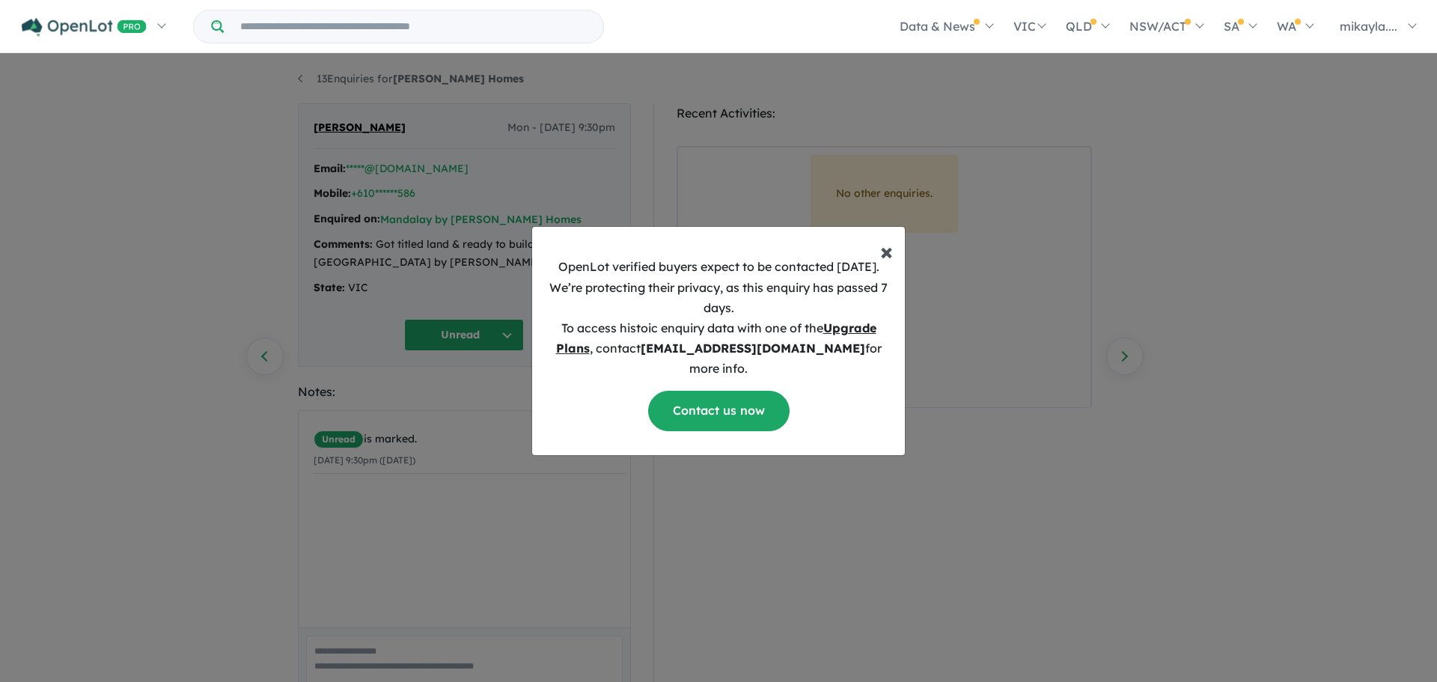
click at [886, 264] on span "×" at bounding box center [886, 251] width 13 height 30
